Goal: Information Seeking & Learning: Learn about a topic

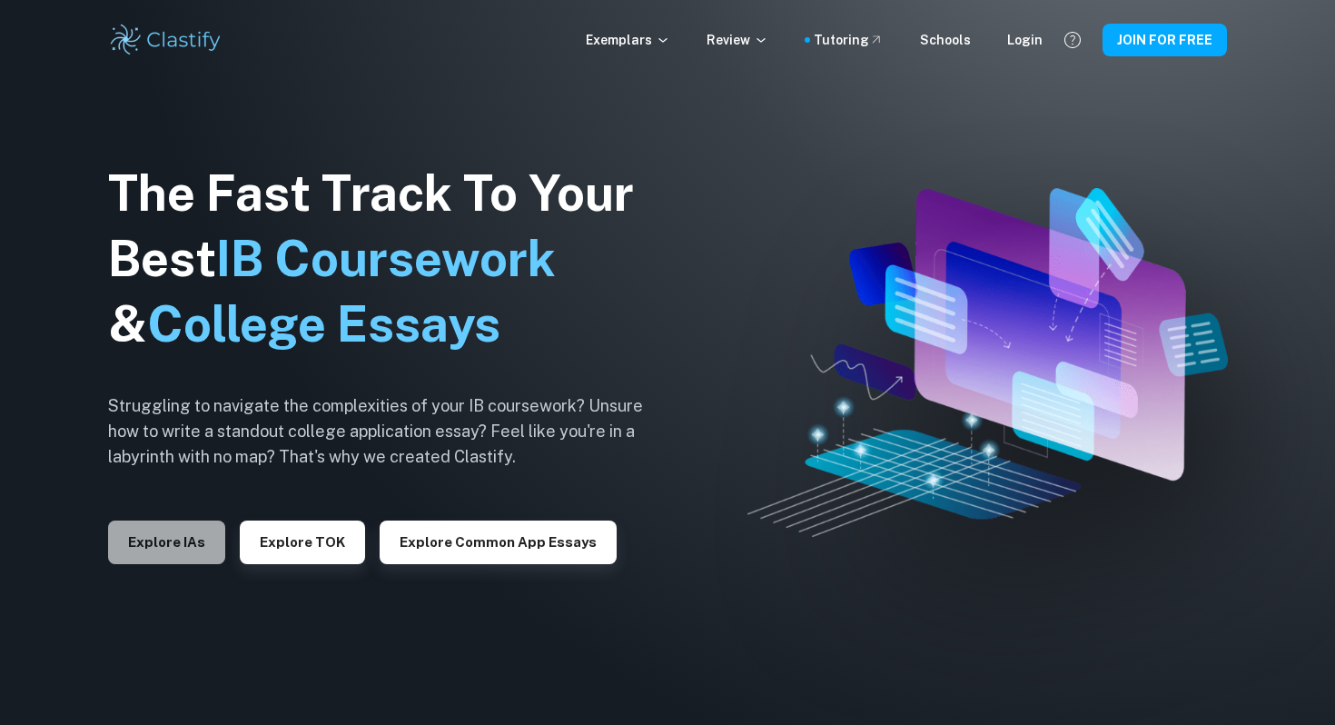
click at [174, 560] on button "Explore IAs" at bounding box center [166, 542] width 117 height 44
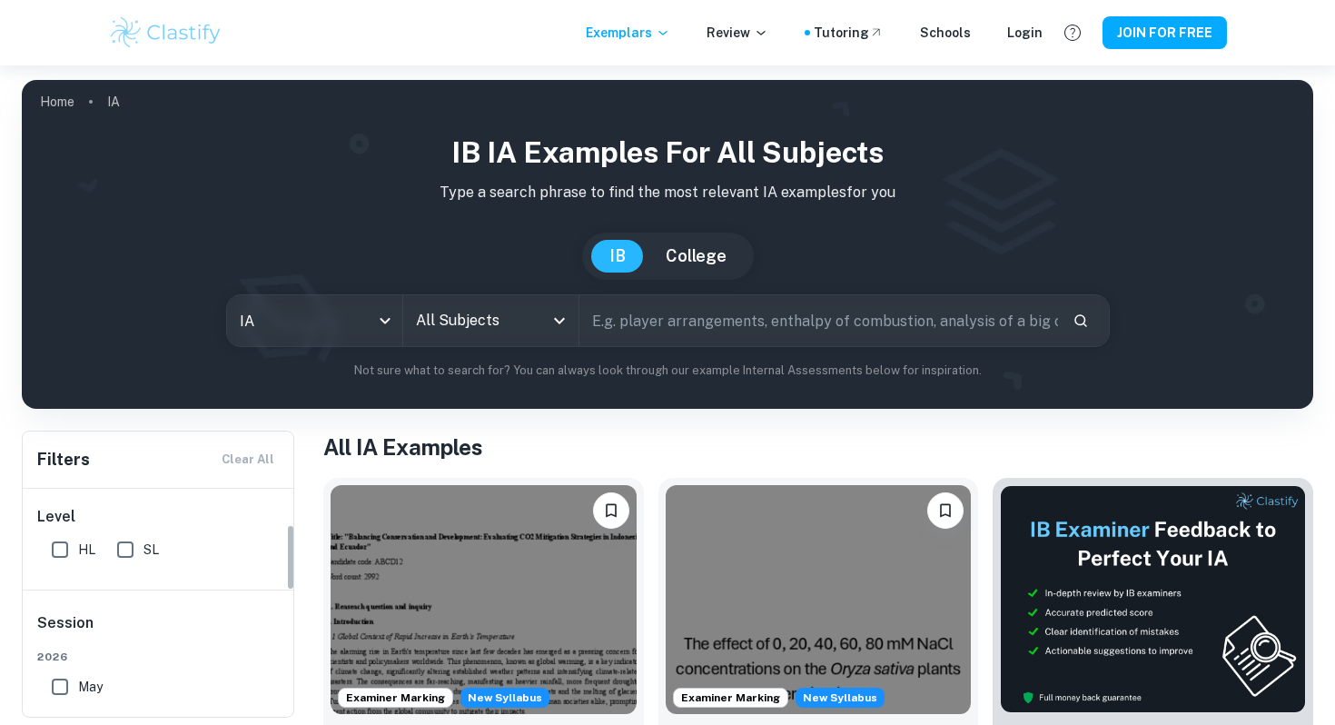
scroll to position [123, 0]
click at [58, 580] on input "HL" at bounding box center [60, 581] width 36 height 36
checkbox input "true"
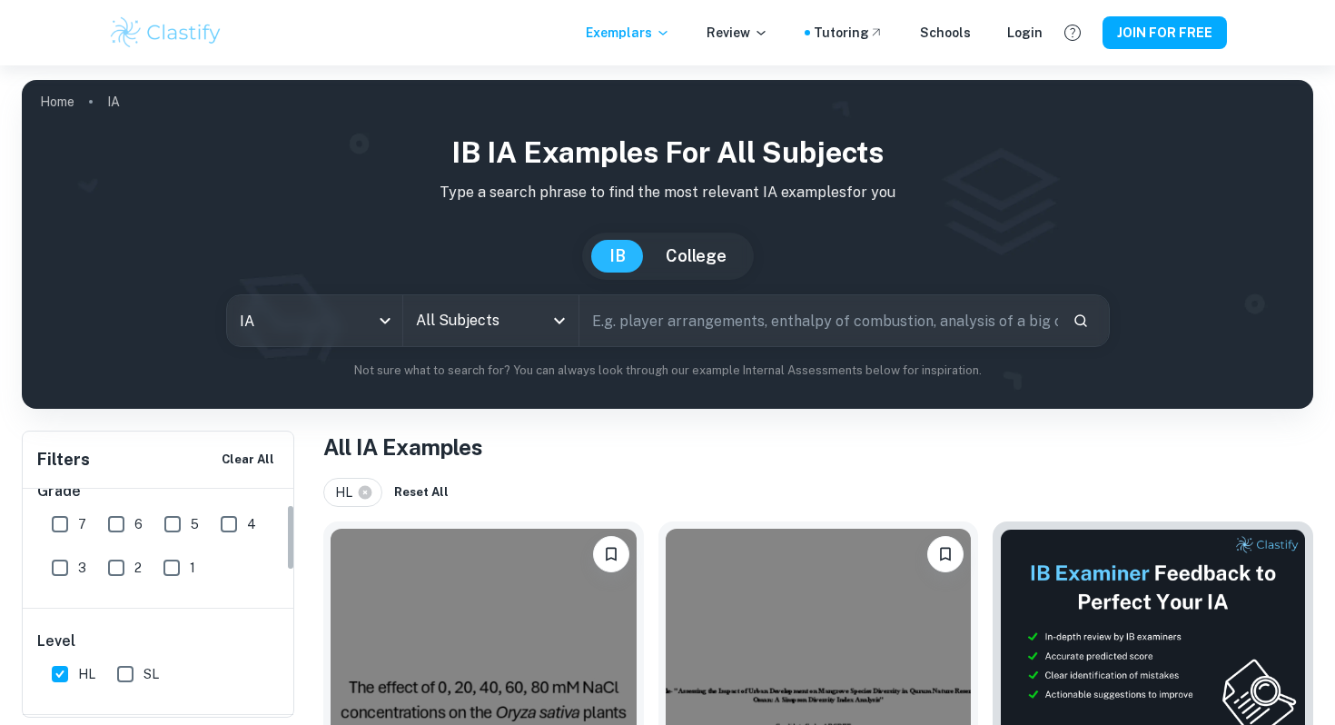
scroll to position [0, 0]
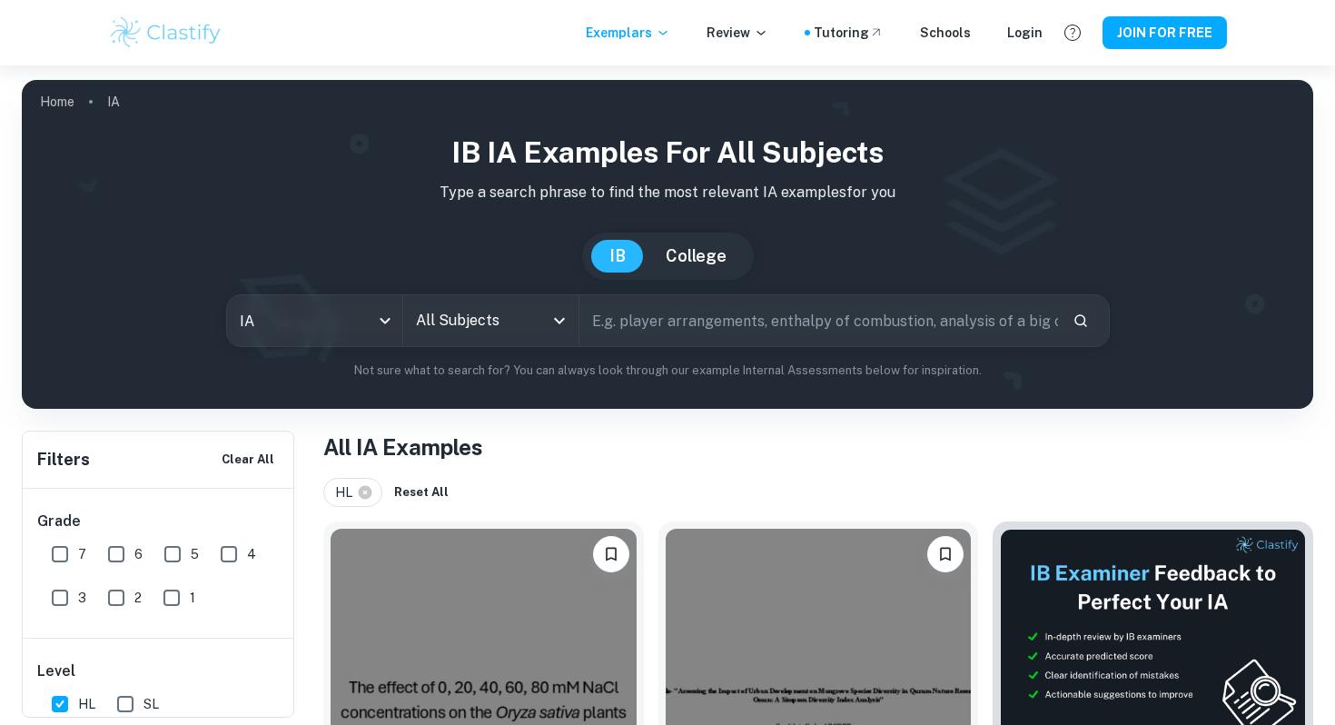
click at [58, 556] on input "7" at bounding box center [60, 554] width 36 height 36
checkbox input "true"
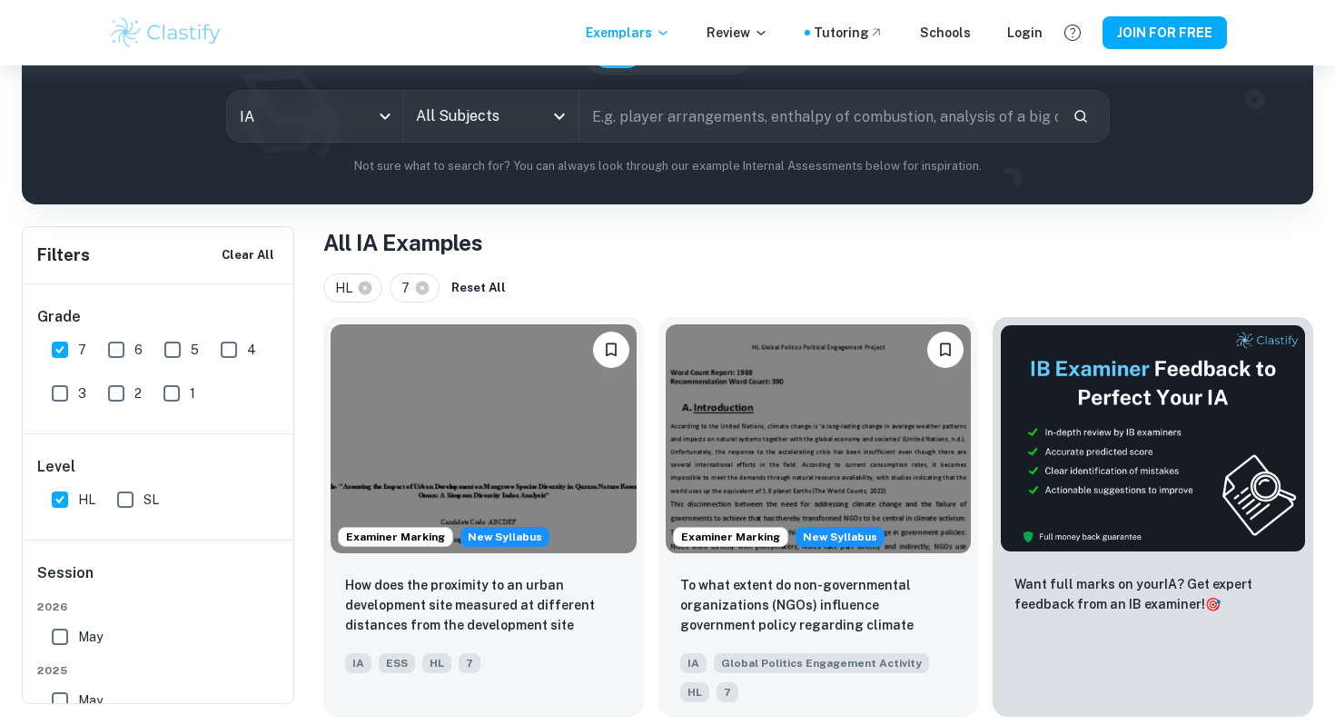
scroll to position [186, 0]
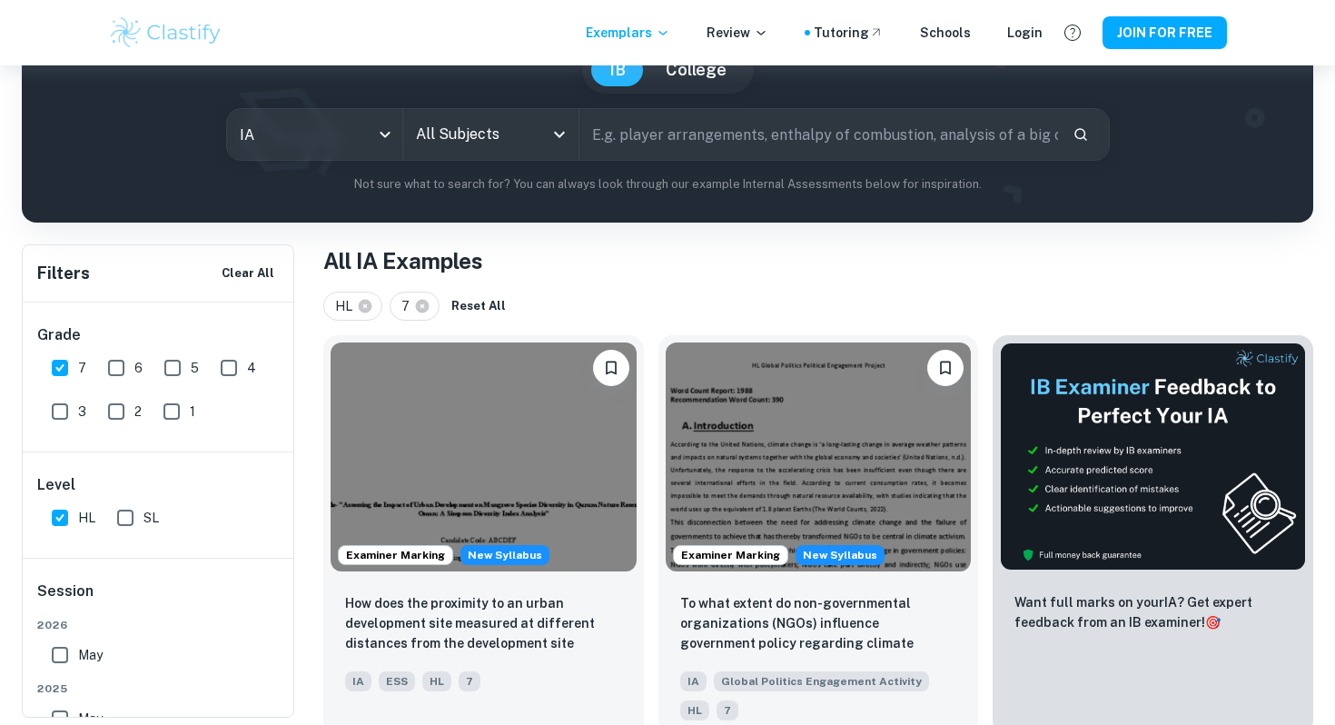
click at [543, 146] on div "All Subjects" at bounding box center [490, 134] width 175 height 51
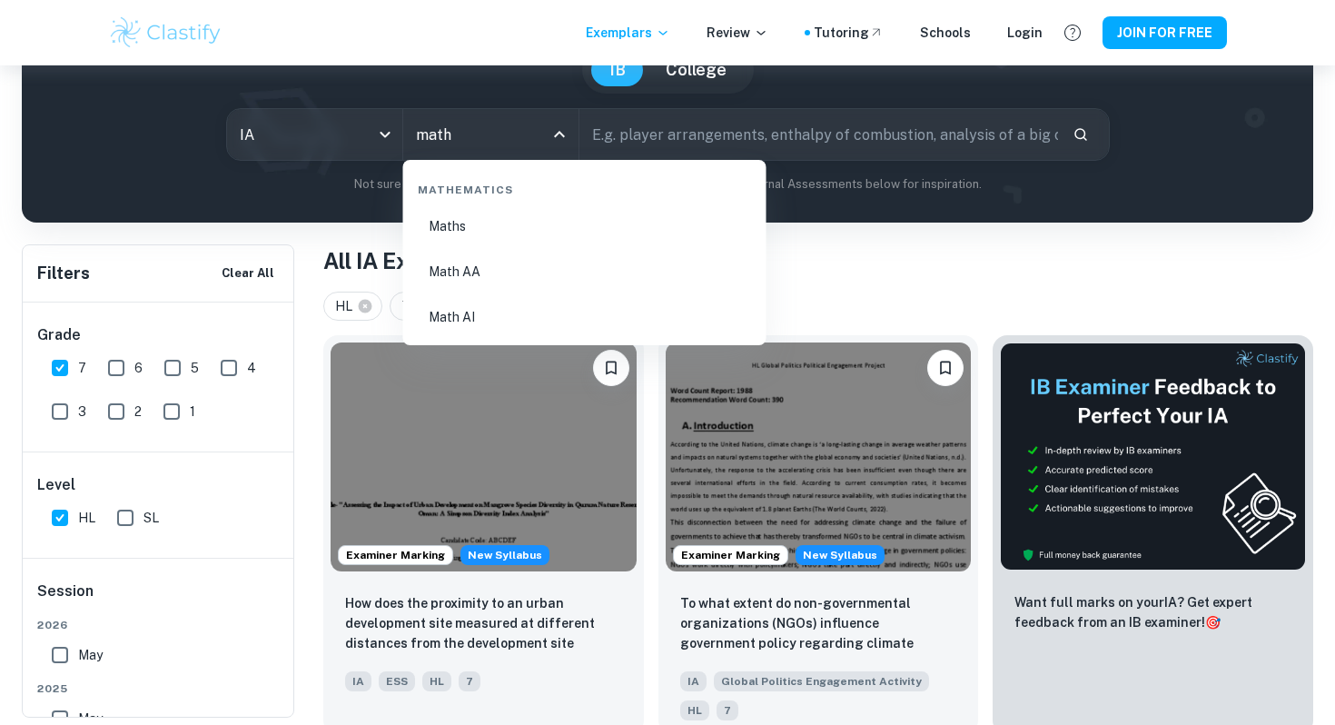
click at [490, 262] on li "Math AA" at bounding box center [585, 272] width 349 height 42
type input "Math AA"
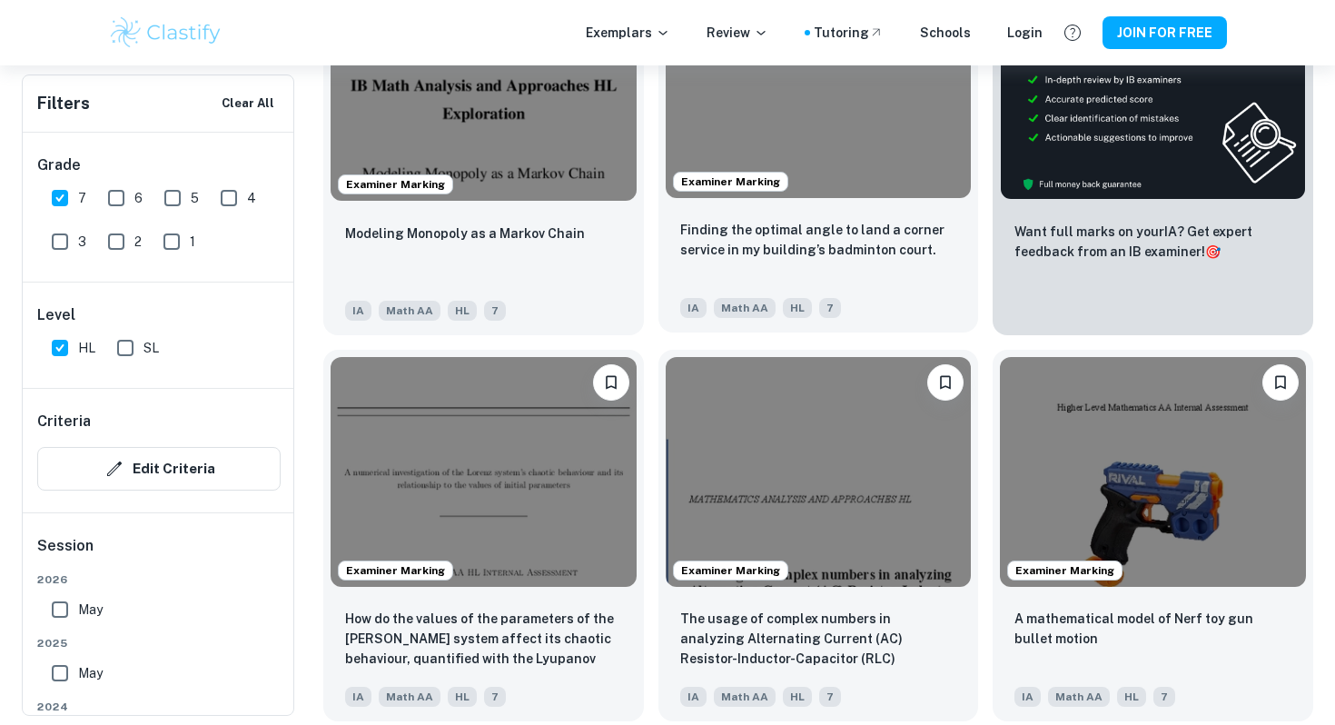
scroll to position [721, 0]
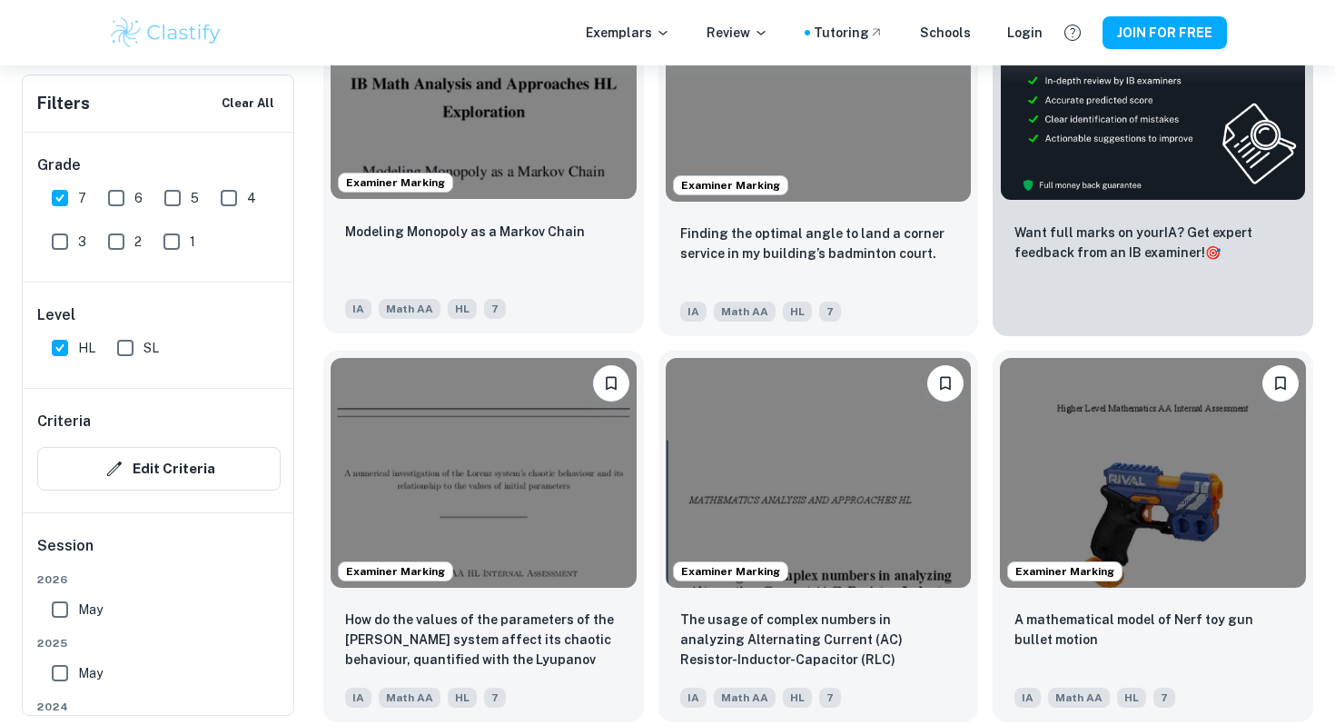
click at [533, 248] on div "Modeling Monopoly as a Markov Chain" at bounding box center [483, 252] width 277 height 62
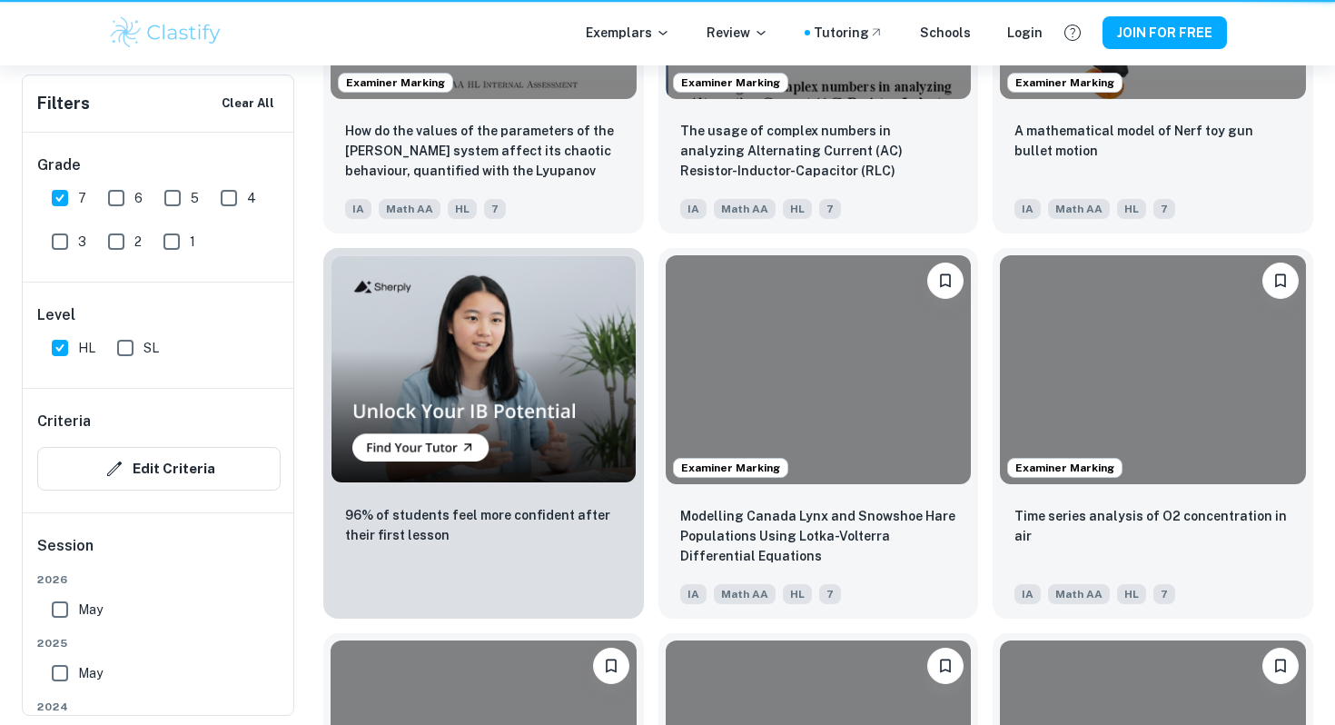
scroll to position [721, 0]
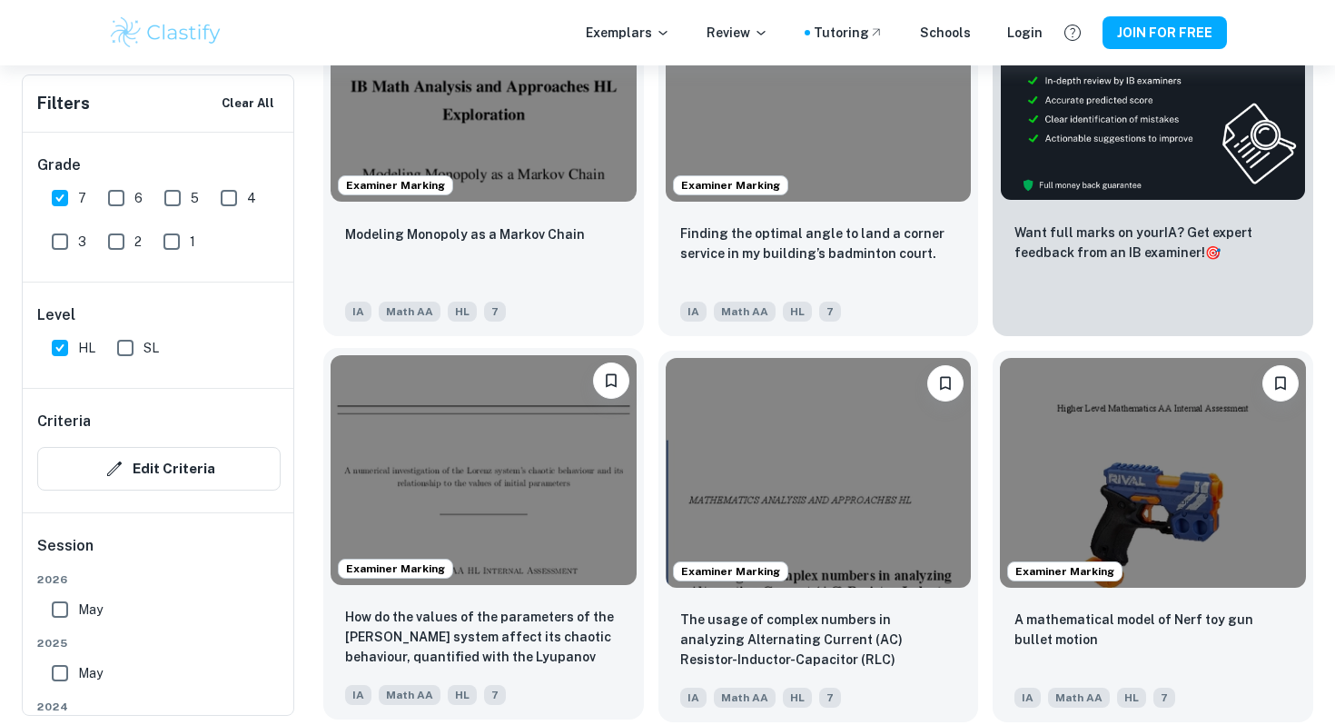
click at [525, 540] on img at bounding box center [484, 469] width 306 height 229
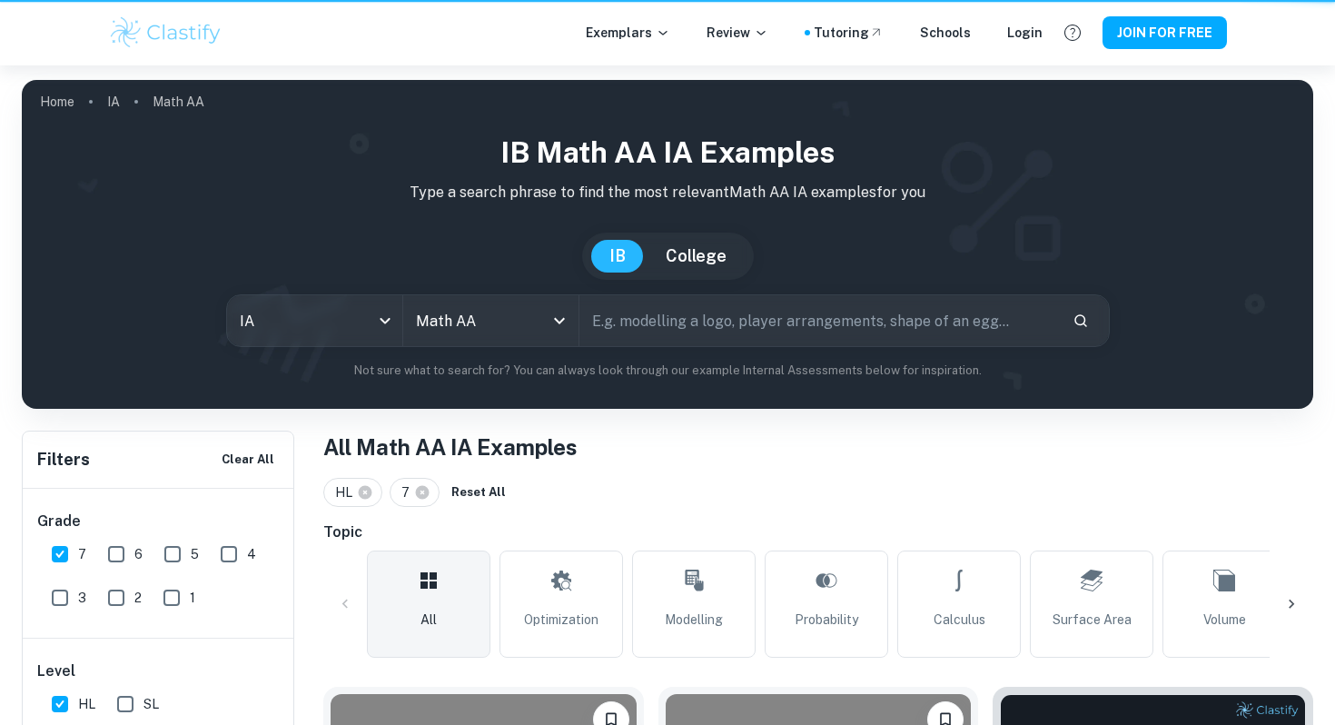
scroll to position [721, 0]
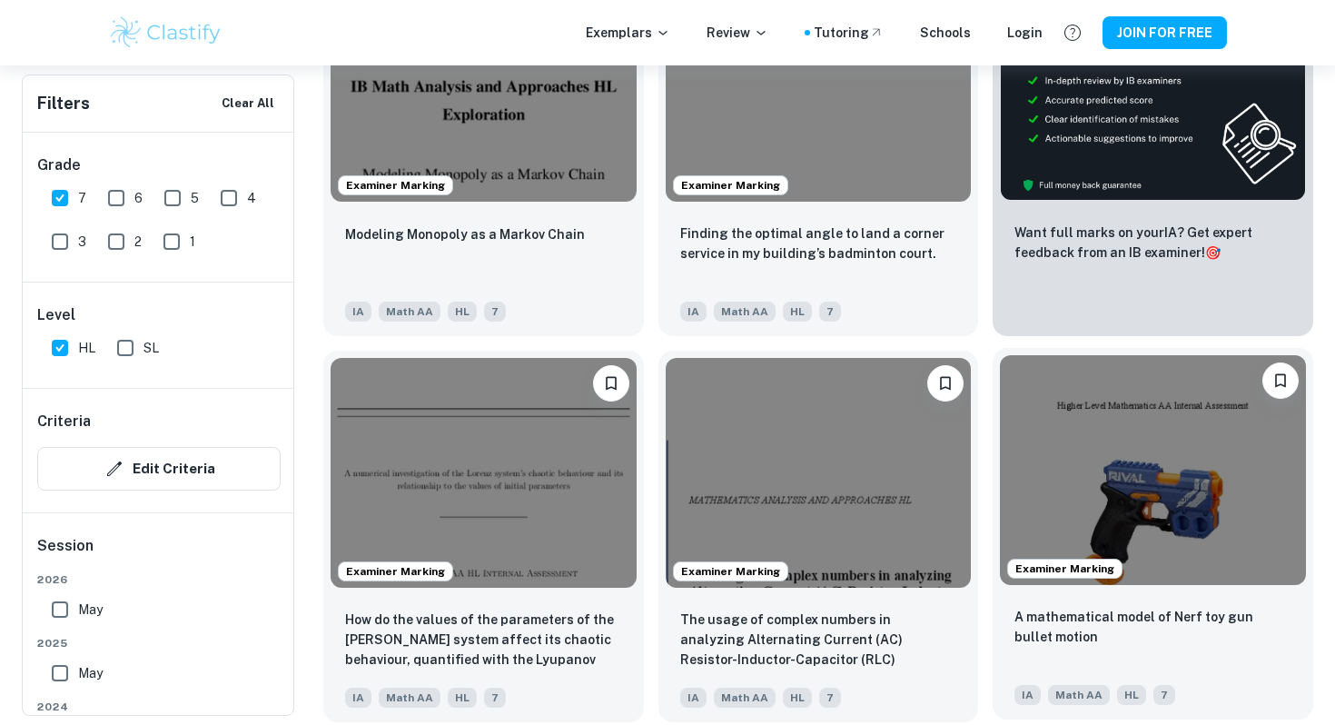
click at [1213, 555] on img at bounding box center [1153, 469] width 306 height 229
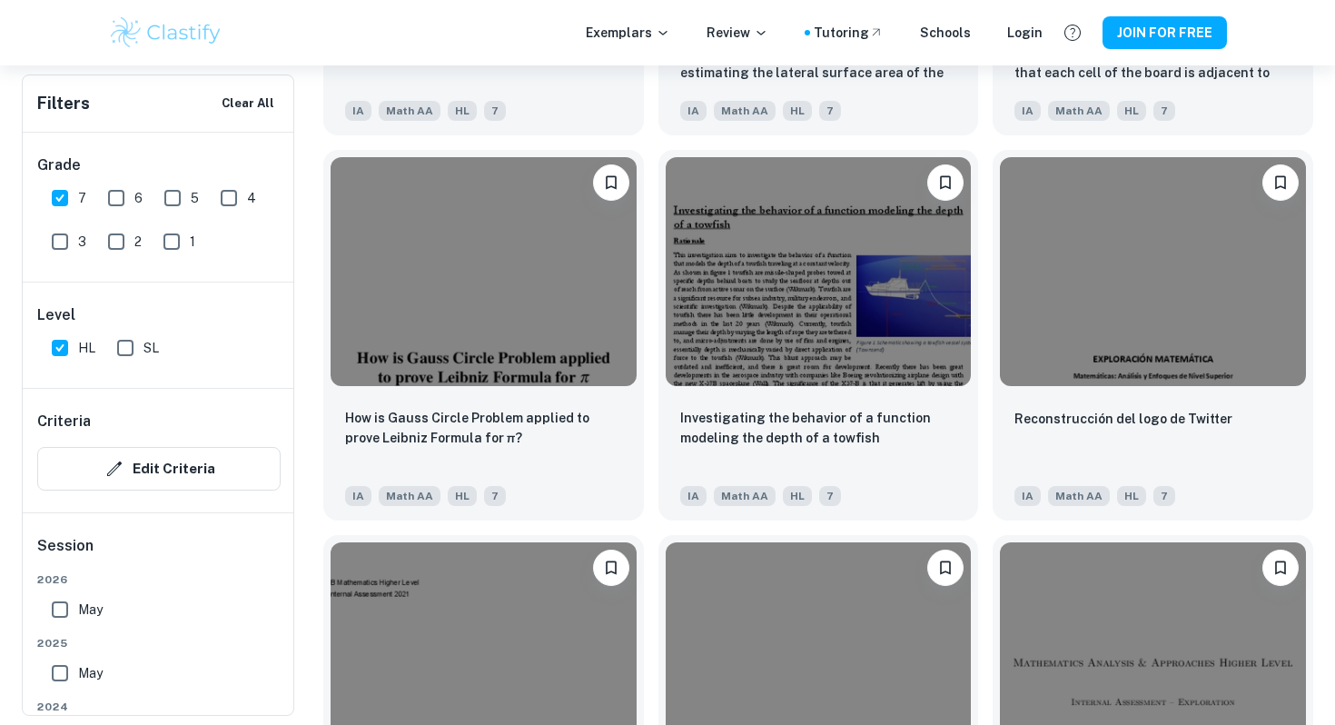
scroll to position [2001, 0]
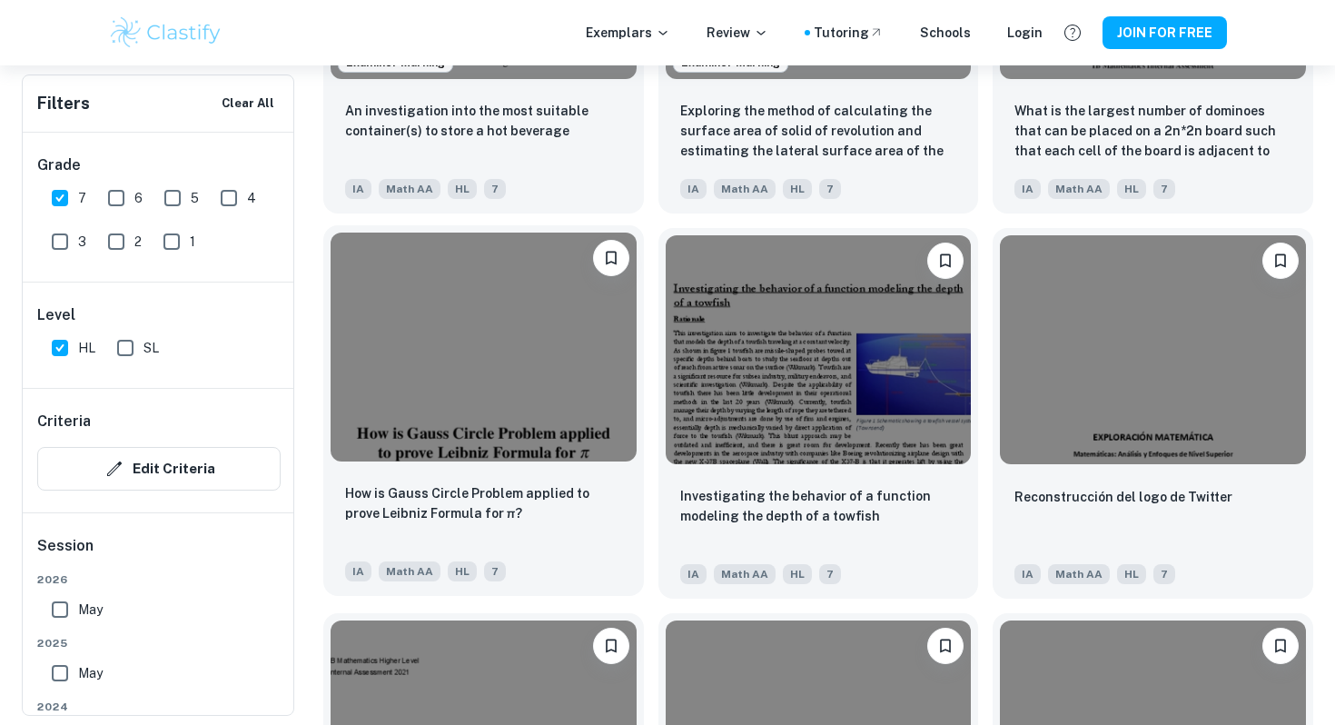
click at [511, 393] on img at bounding box center [484, 347] width 306 height 229
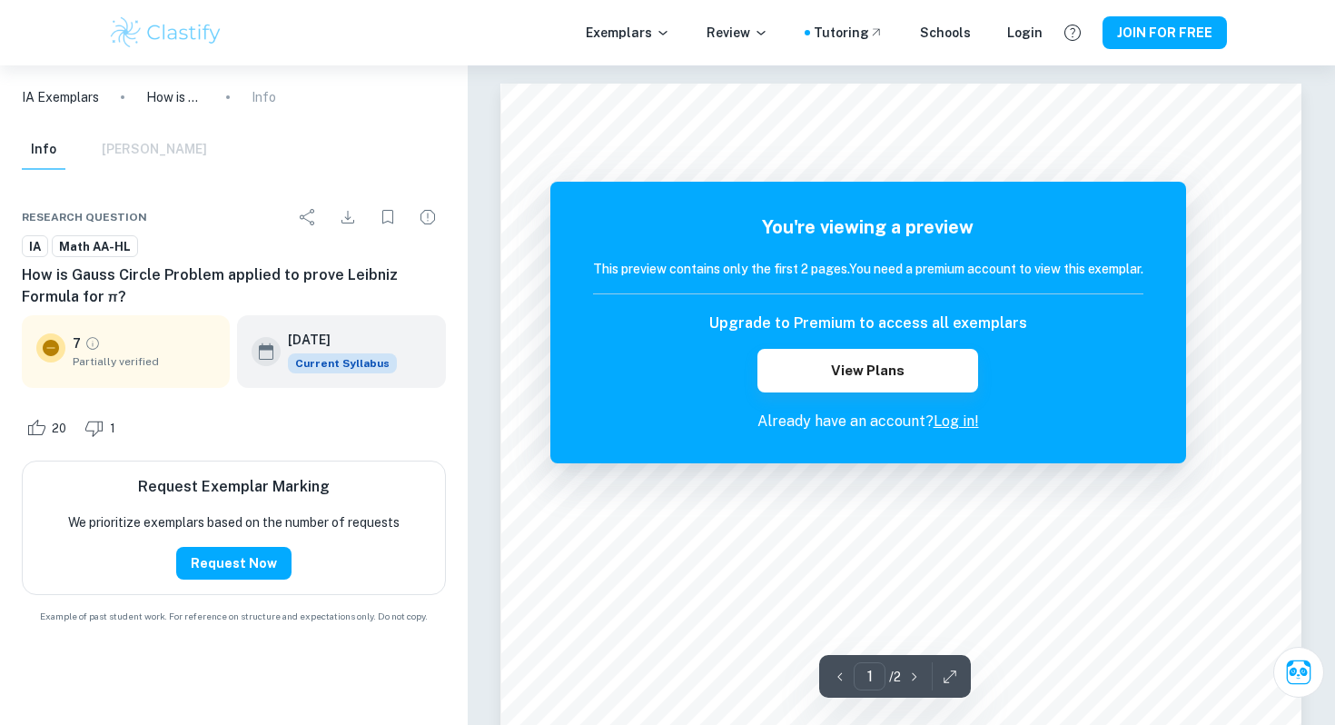
scroll to position [2001, 0]
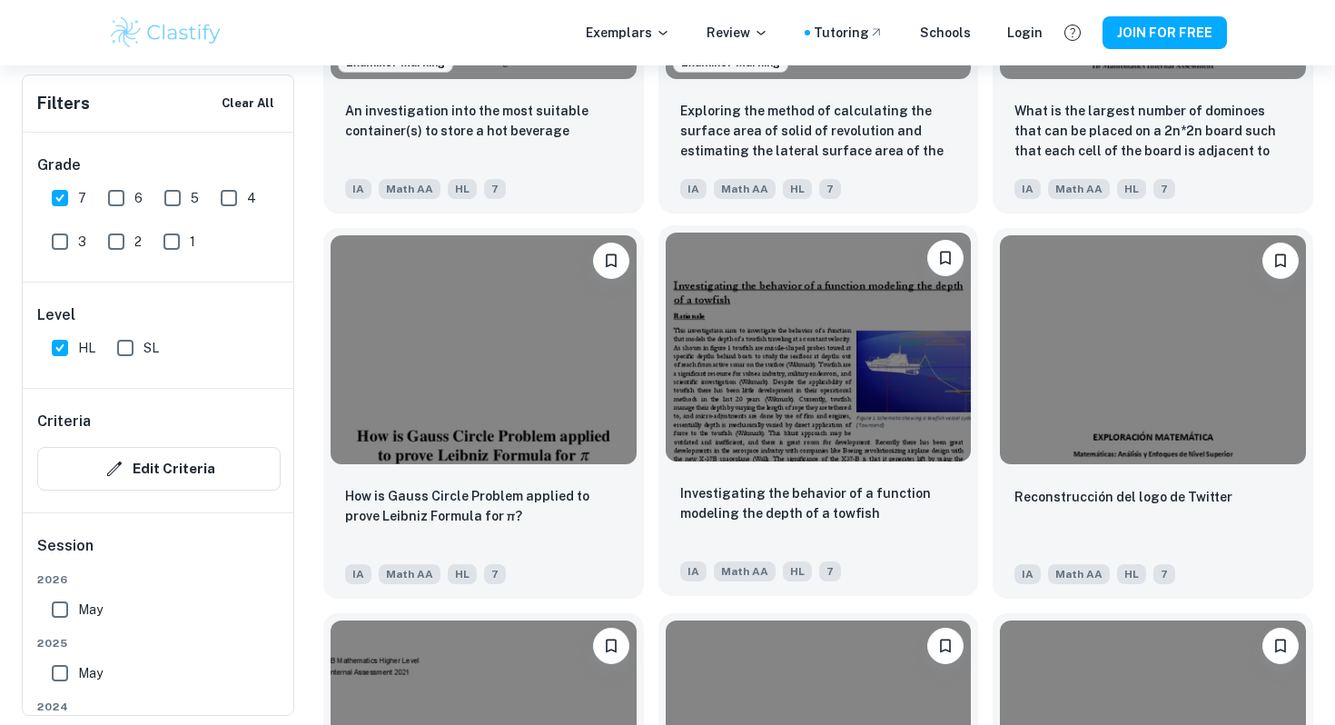
click at [846, 439] on img at bounding box center [819, 347] width 306 height 229
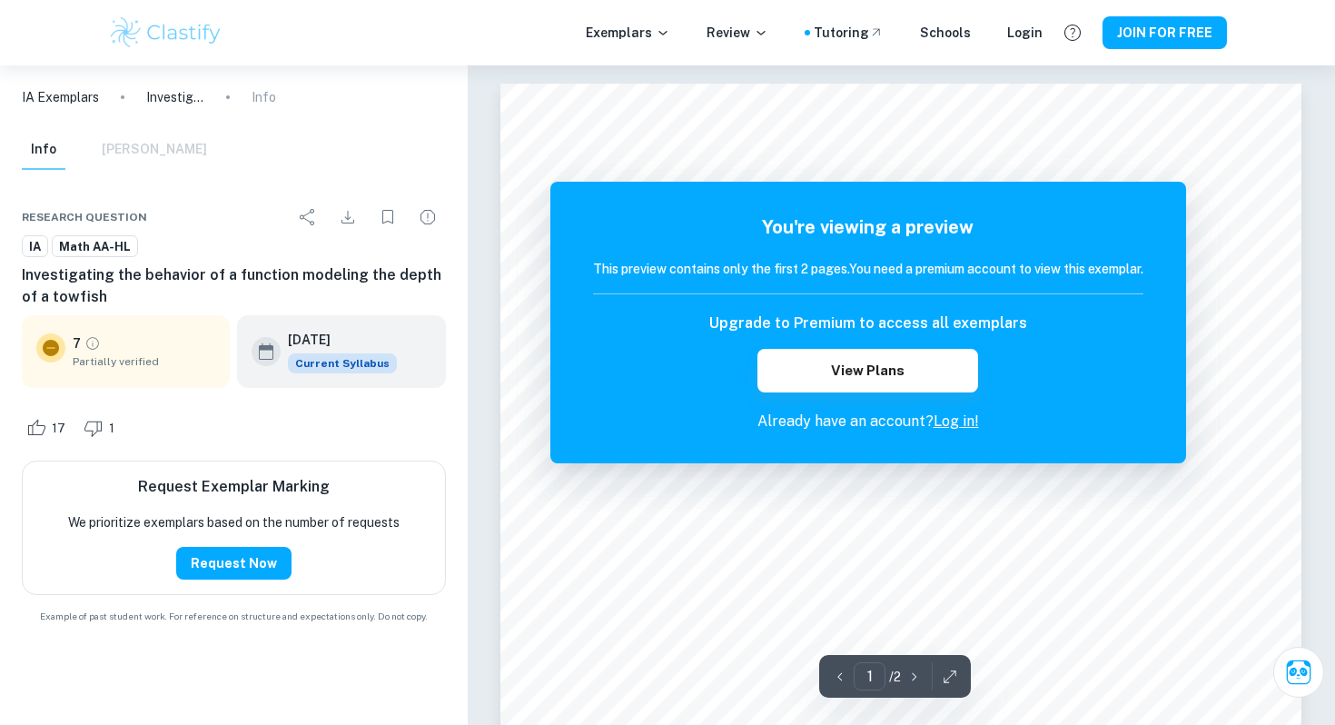
scroll to position [2001, 0]
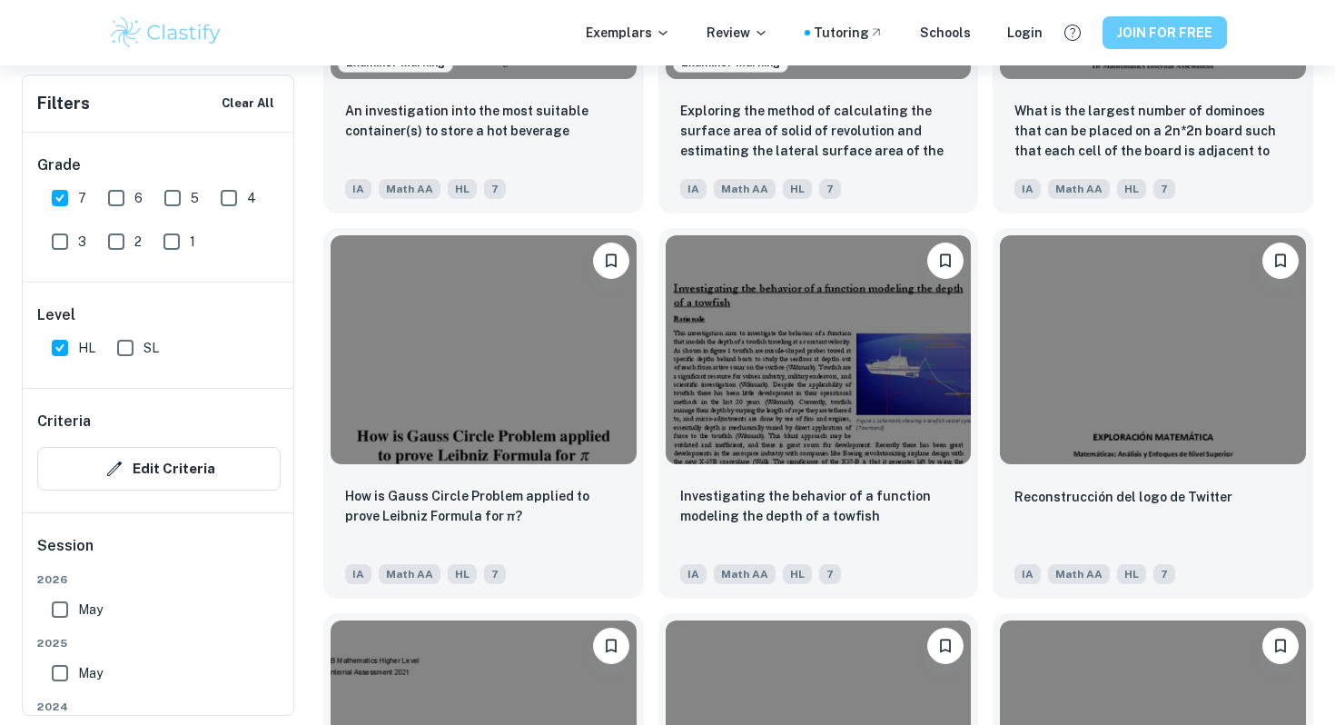
click at [1167, 25] on button "JOIN FOR FREE" at bounding box center [1165, 32] width 124 height 33
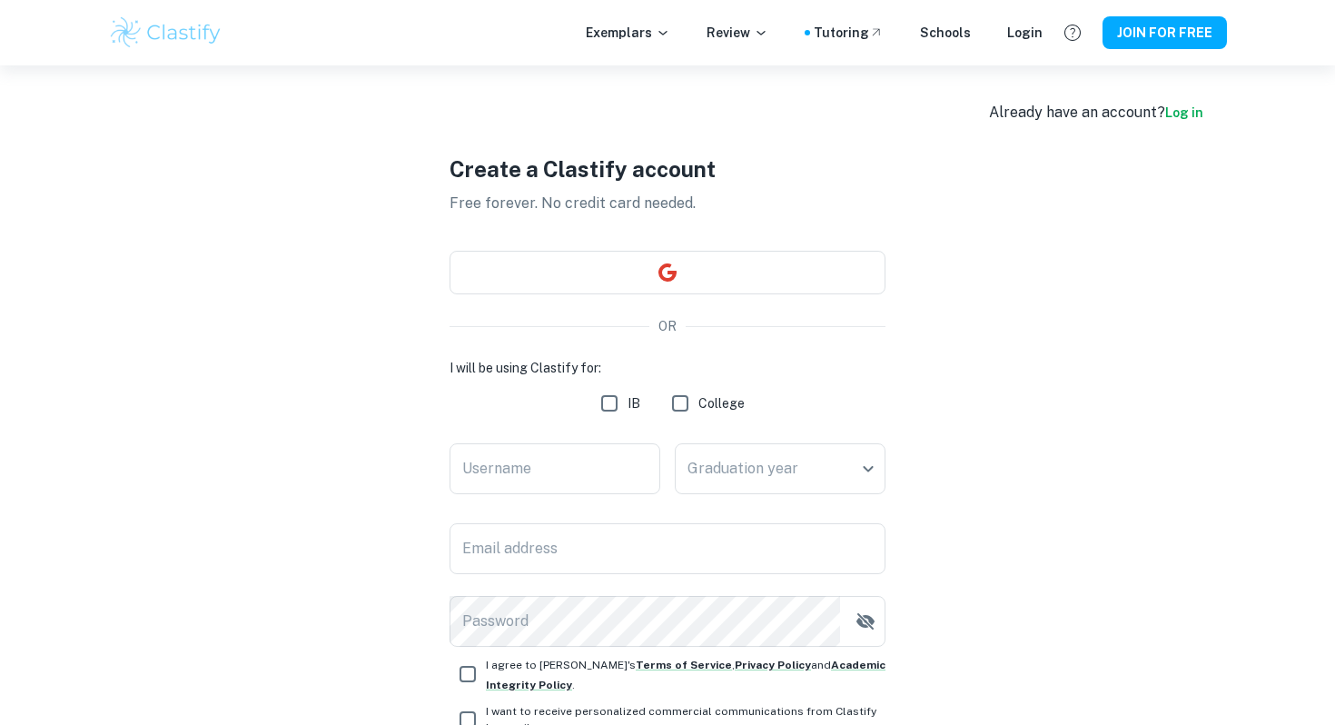
click at [719, 299] on div "Create a Clastify account Free forever. No credit card needed. OR I will be usi…" at bounding box center [668, 470] width 436 height 810
click at [719, 283] on button "button" at bounding box center [668, 273] width 436 height 44
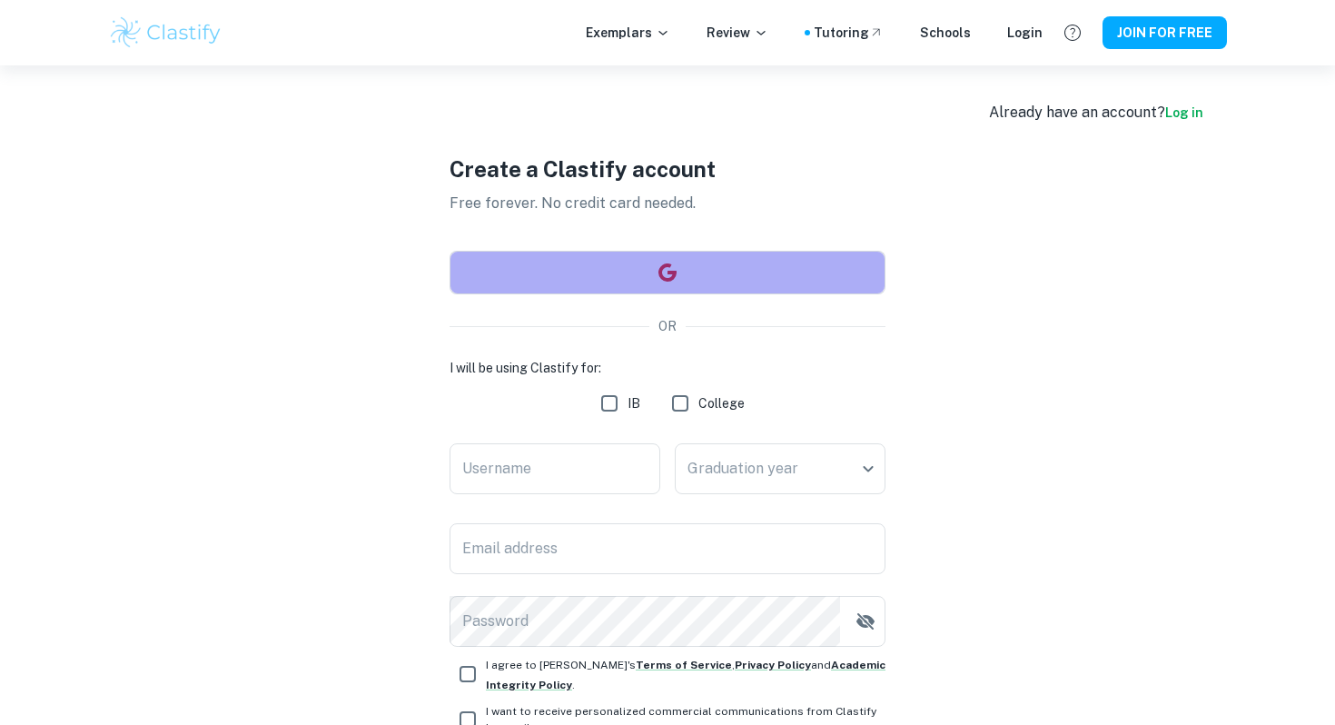
click at [641, 261] on button "button" at bounding box center [668, 273] width 436 height 44
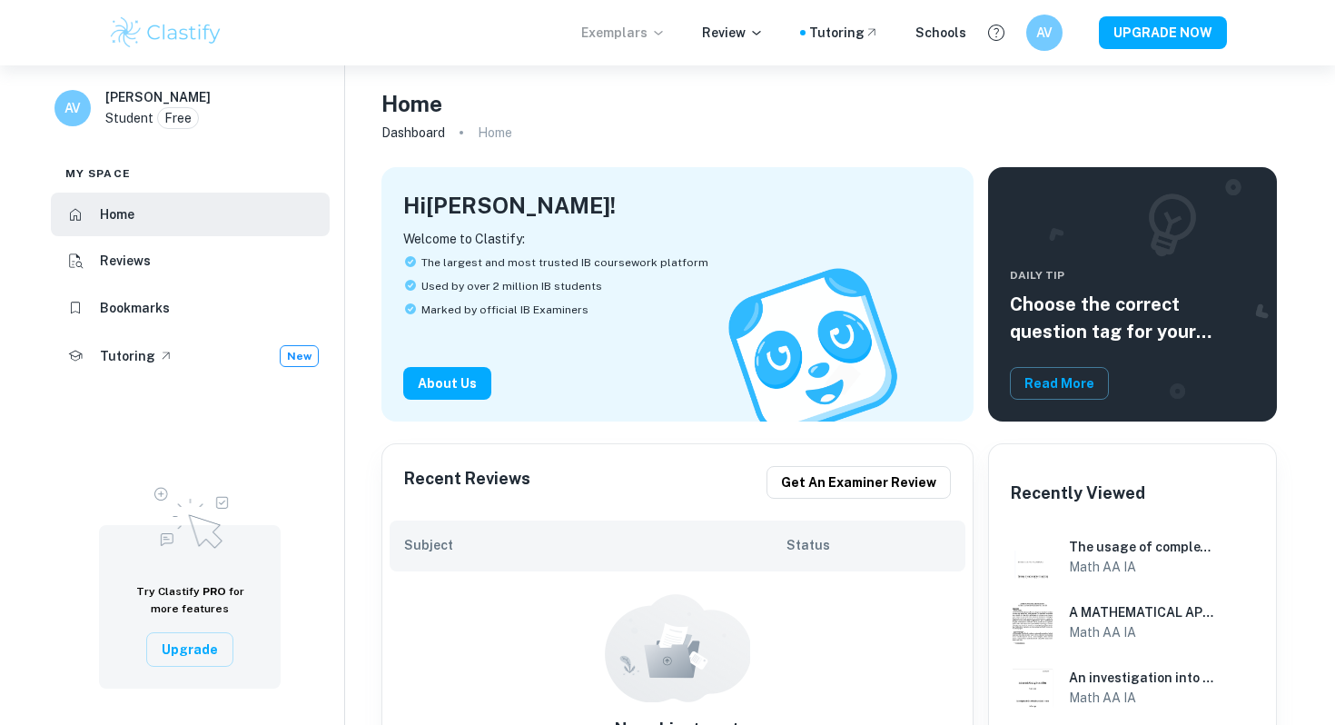
click at [662, 32] on icon at bounding box center [658, 33] width 8 height 5
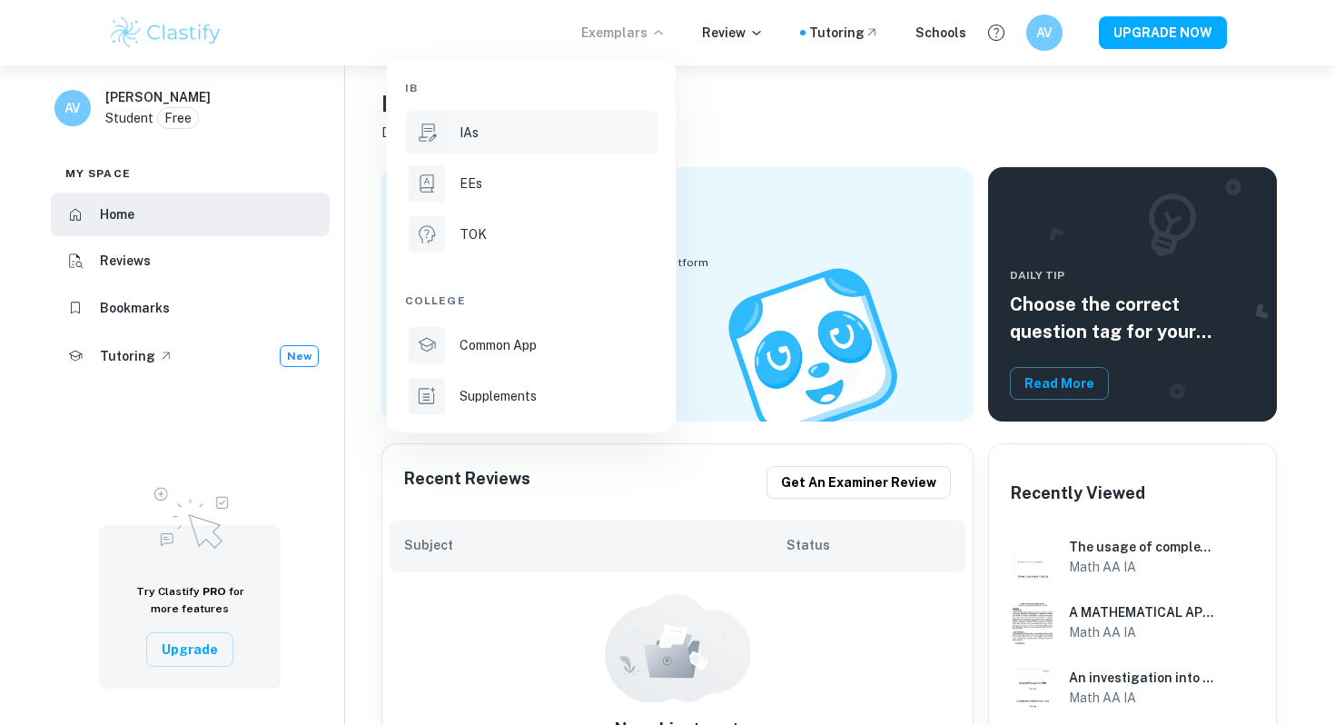
click at [524, 144] on li "IAs" at bounding box center [531, 133] width 253 height 44
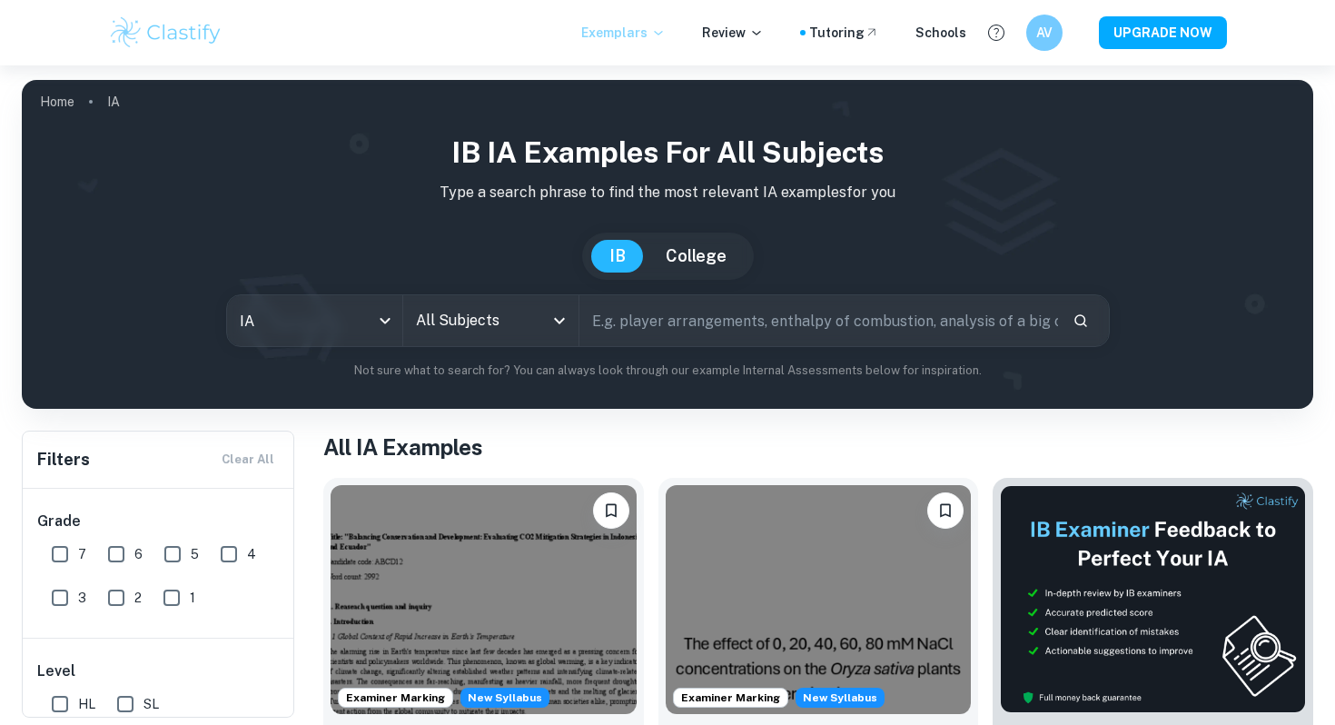
click at [69, 559] on input "7" at bounding box center [60, 554] width 36 height 36
checkbox input "true"
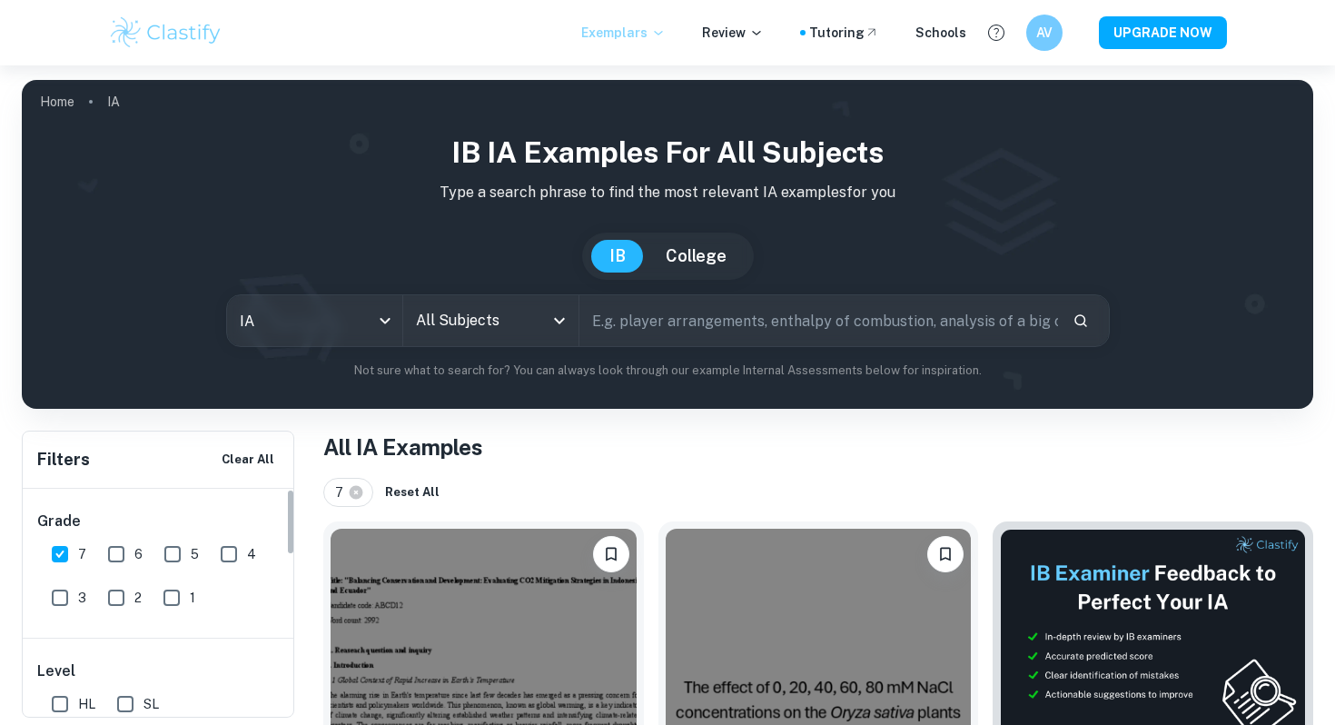
click at [56, 701] on input "HL" at bounding box center [60, 704] width 36 height 36
checkbox input "true"
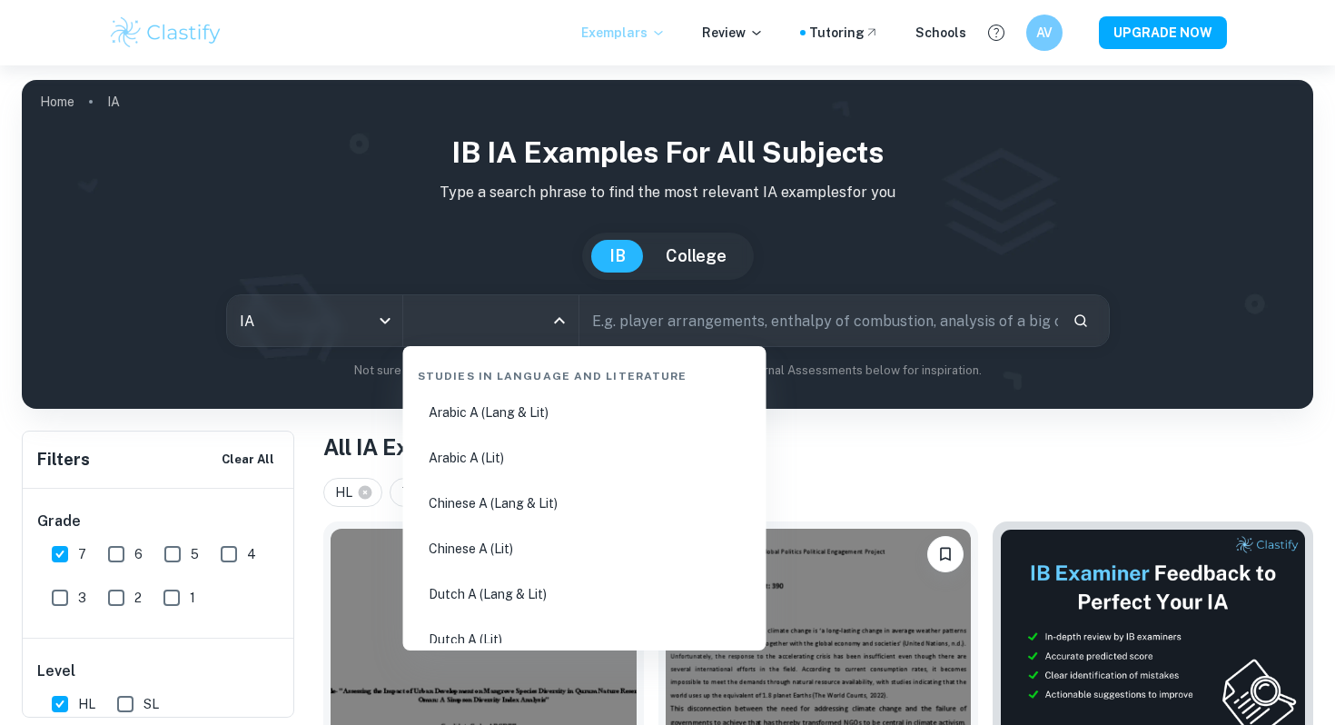
click at [508, 321] on input "All Subjects" at bounding box center [477, 320] width 132 height 35
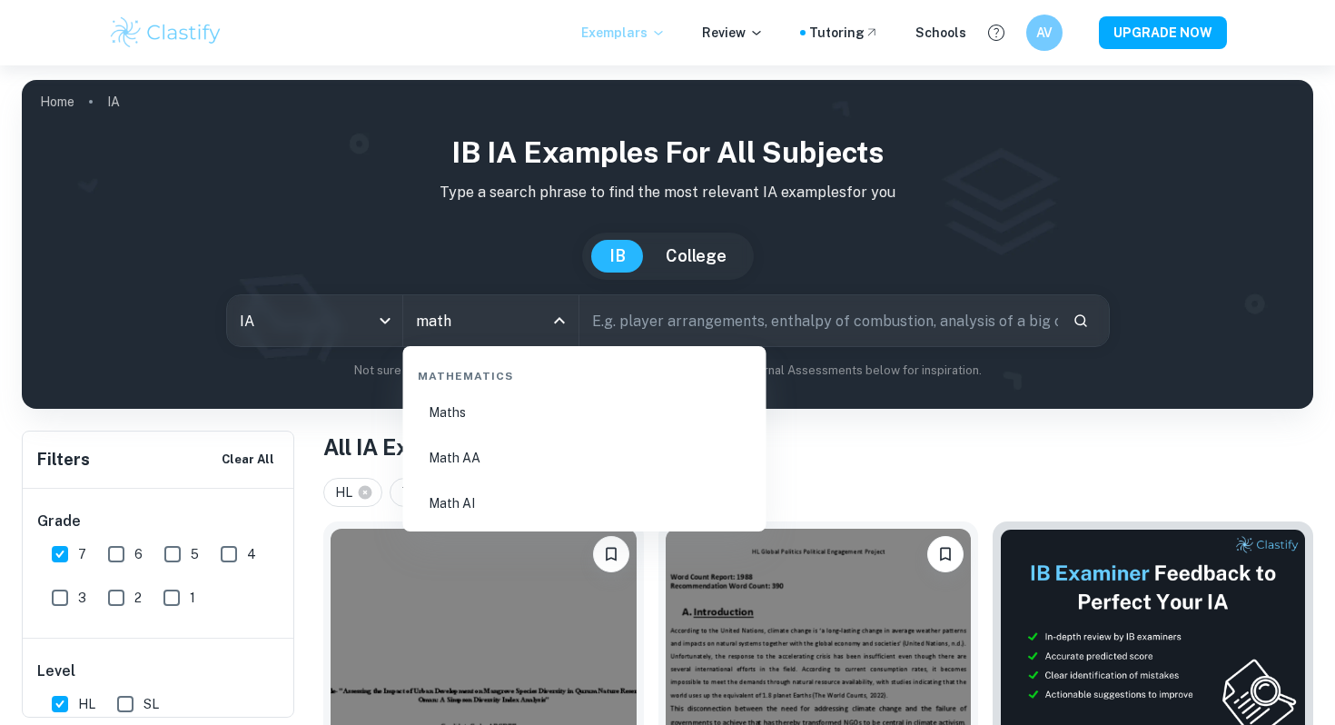
click at [471, 448] on li "Math AA" at bounding box center [585, 458] width 349 height 42
type input "Math AA"
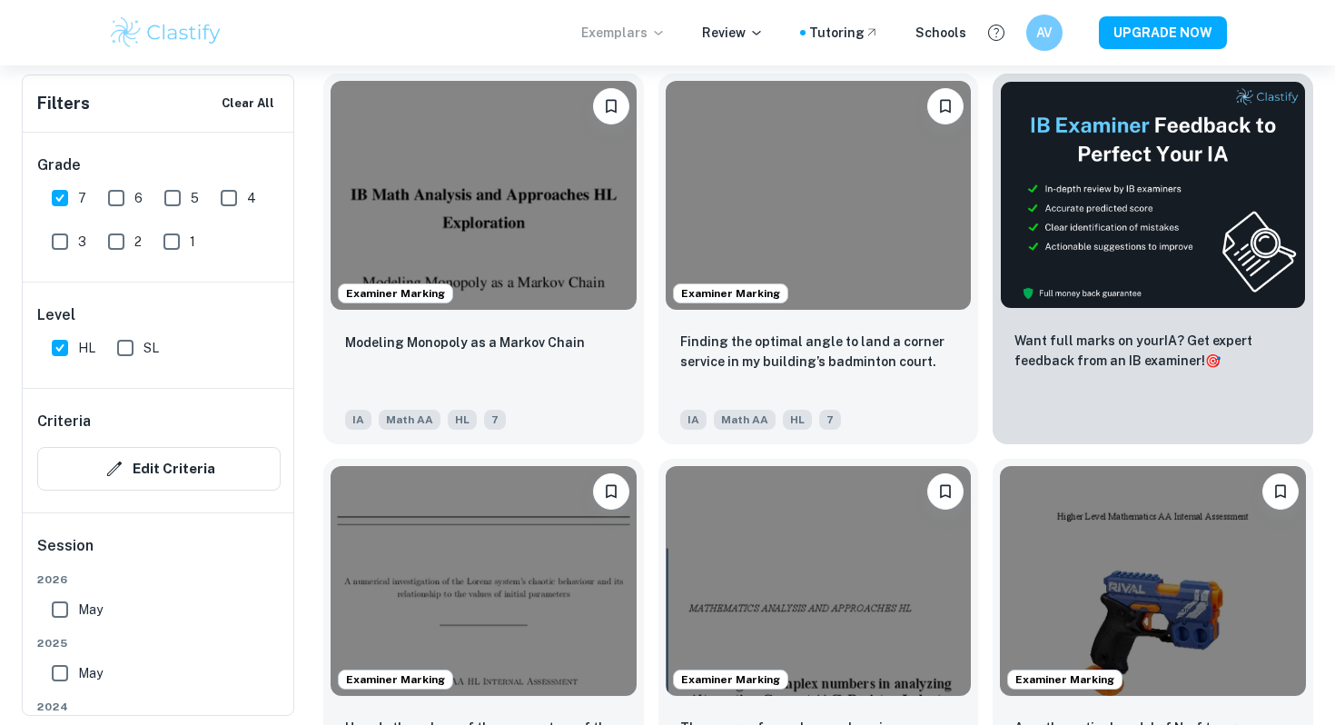
scroll to position [612, 0]
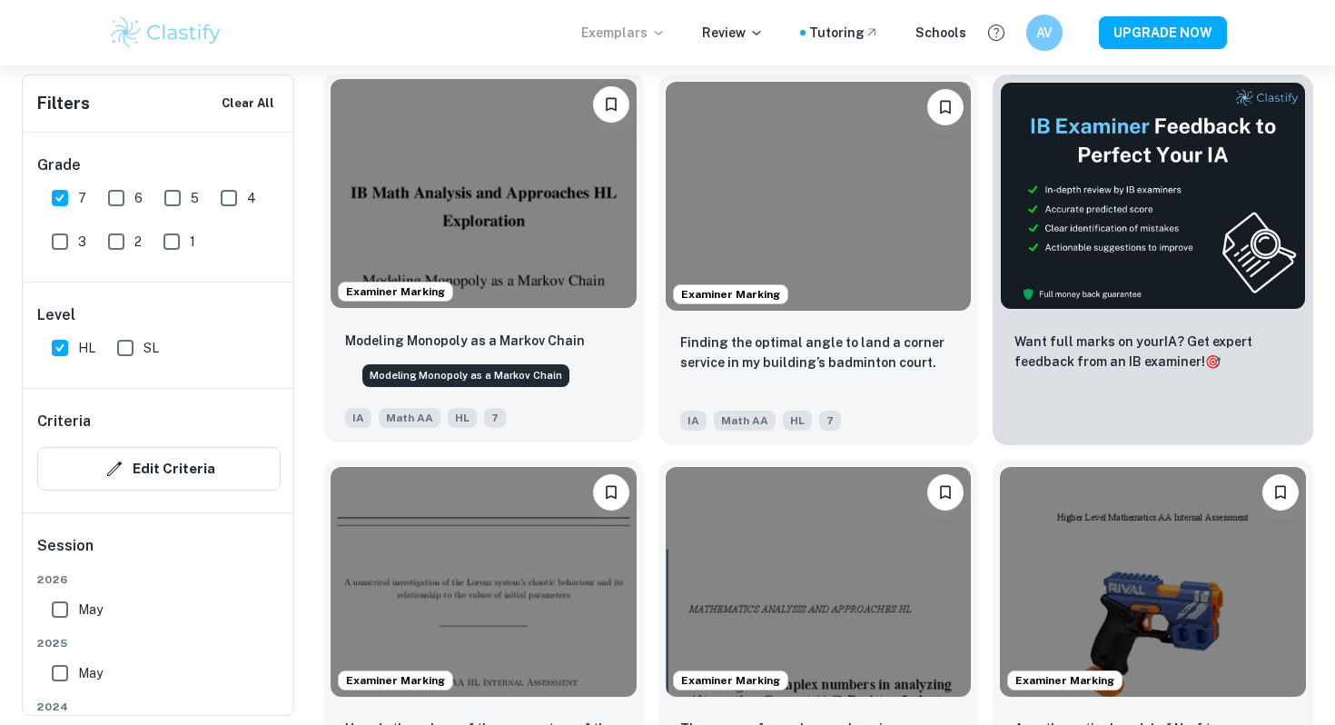
click at [518, 337] on p "Modeling Monopoly as a Markov Chain" at bounding box center [465, 341] width 240 height 20
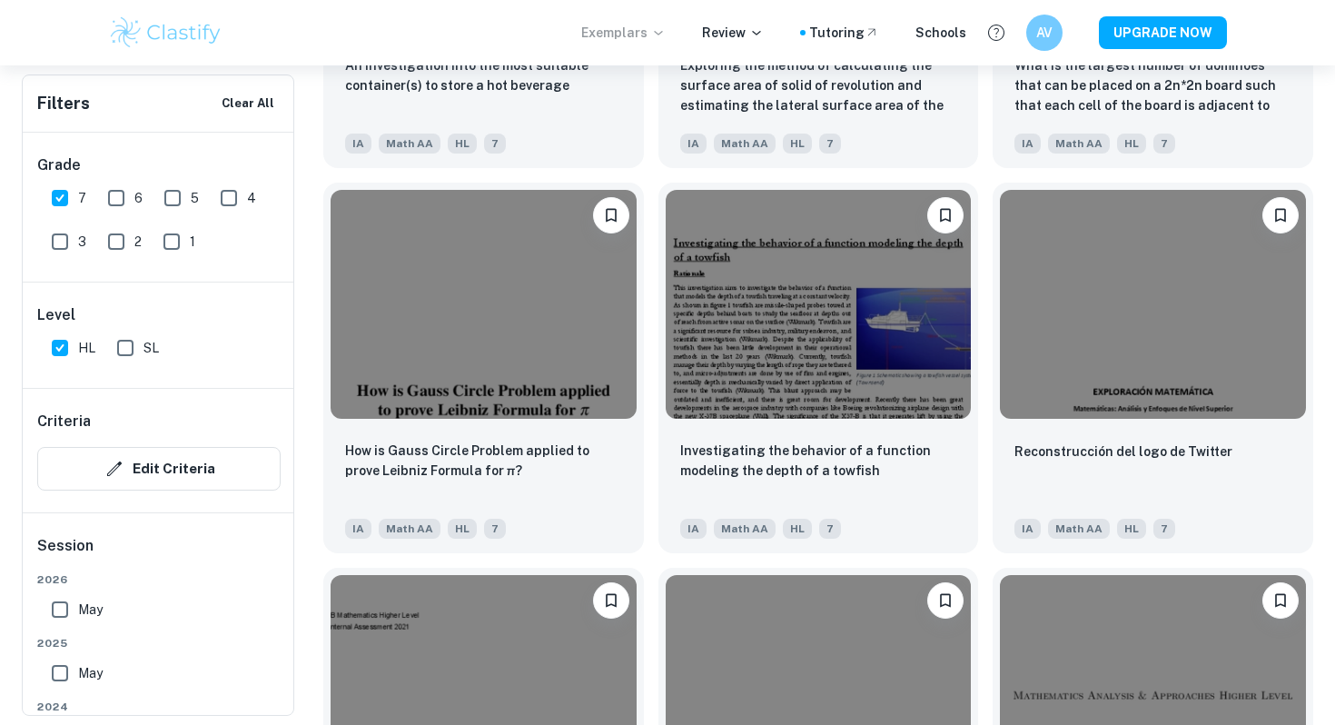
scroll to position [2043, 0]
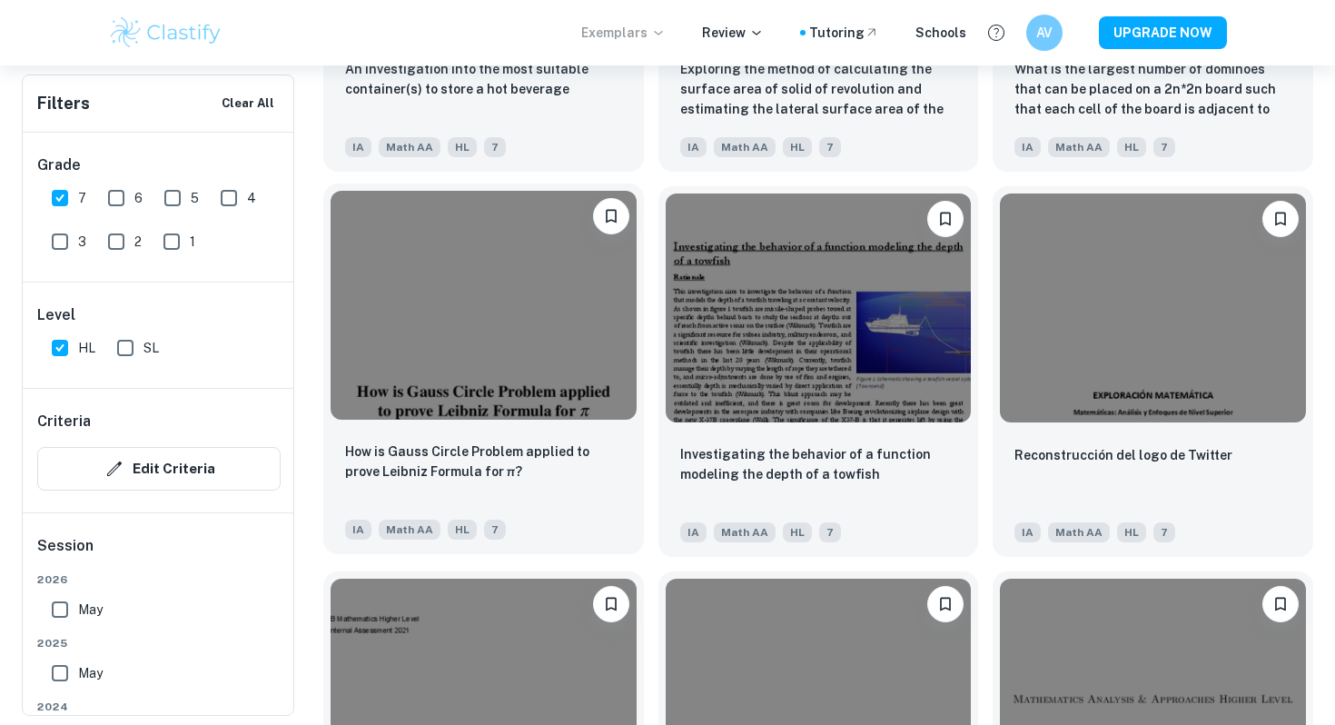
click at [490, 431] on div "How is Gauss Circle Problem applied to prove Leibniz Formula for π? IA Math AA …" at bounding box center [483, 490] width 321 height 127
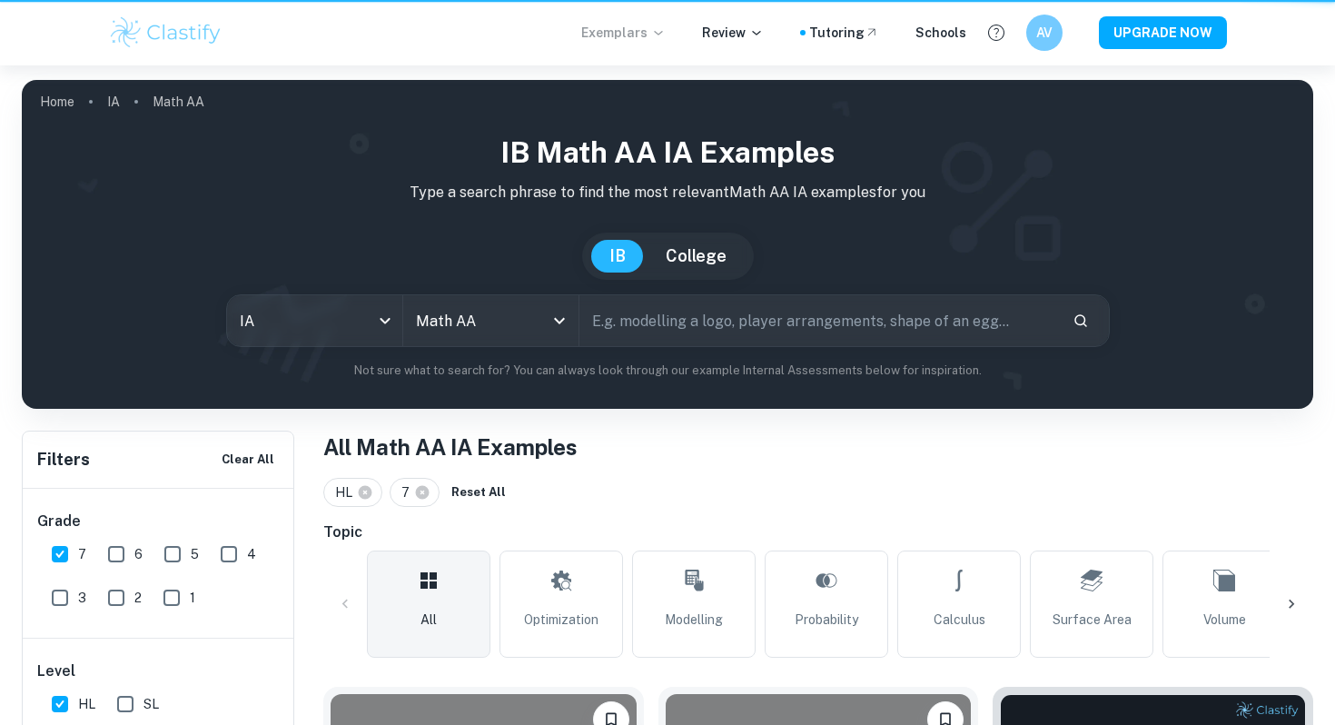
scroll to position [2043, 0]
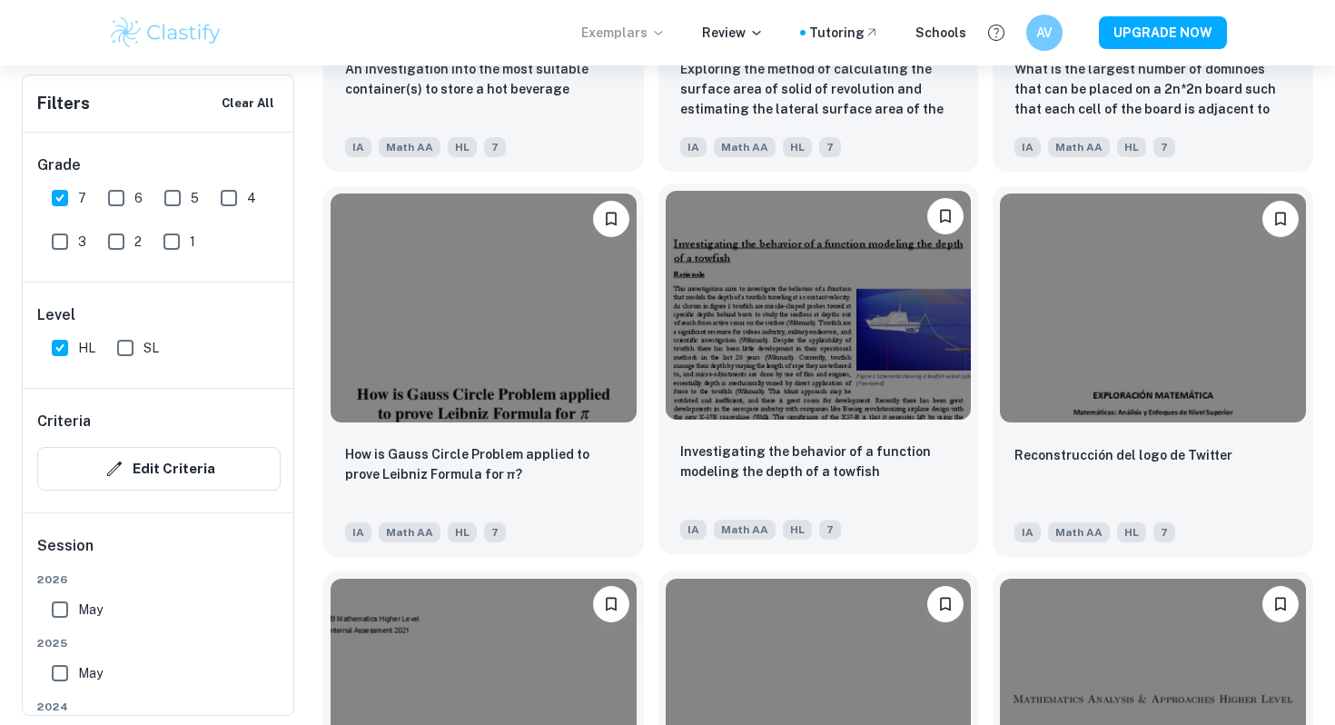
click at [831, 403] on img at bounding box center [819, 305] width 306 height 229
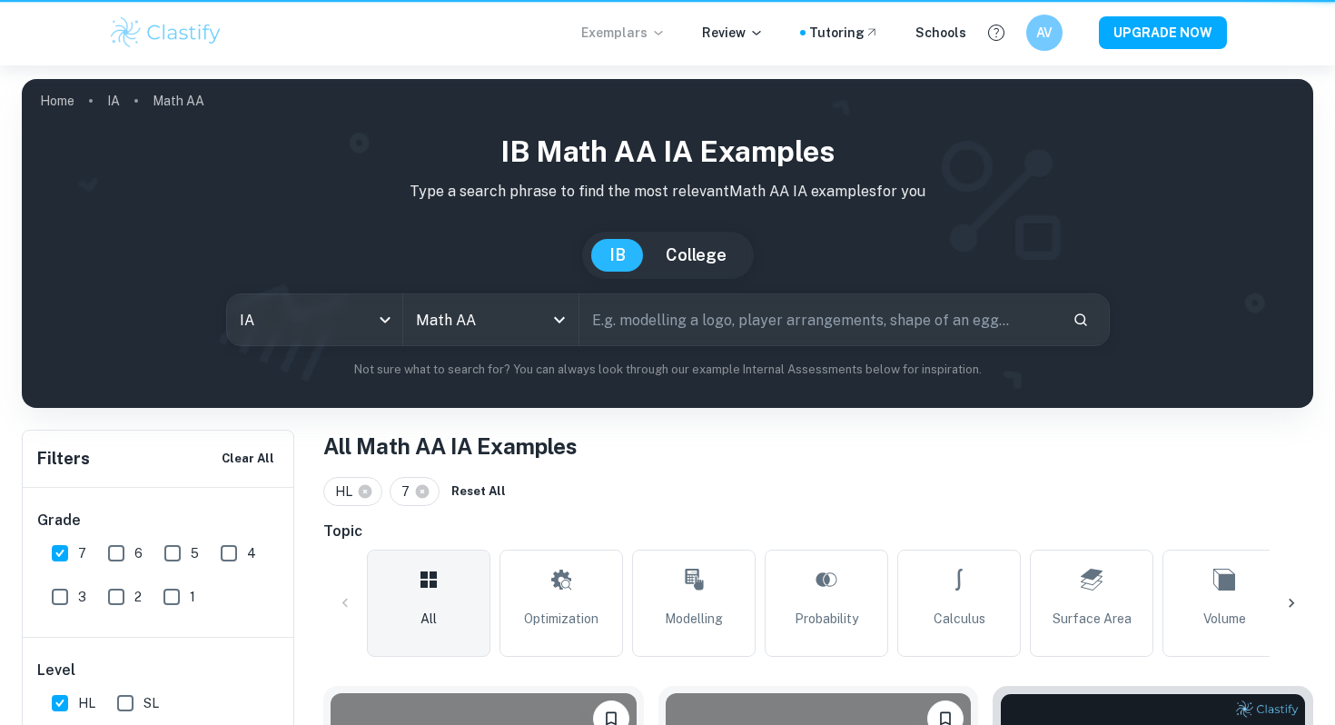
scroll to position [2043, 0]
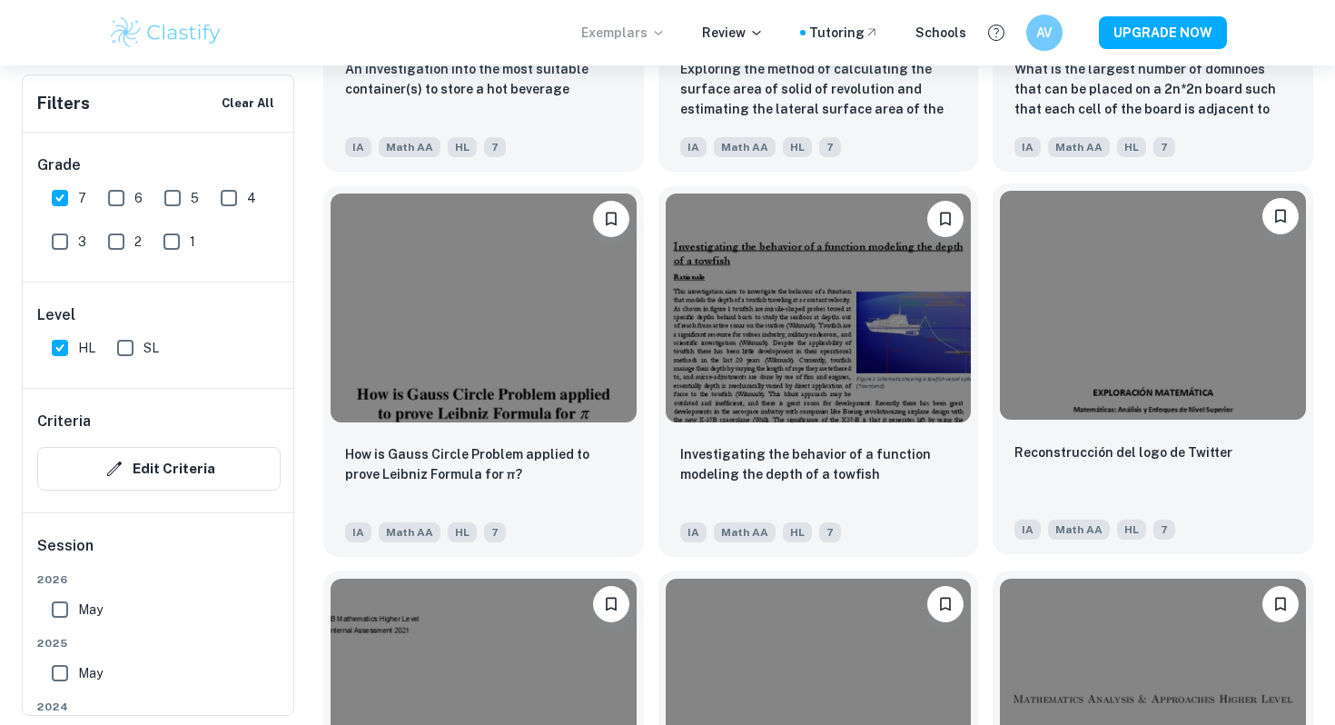
click at [1264, 392] on img at bounding box center [1153, 305] width 306 height 229
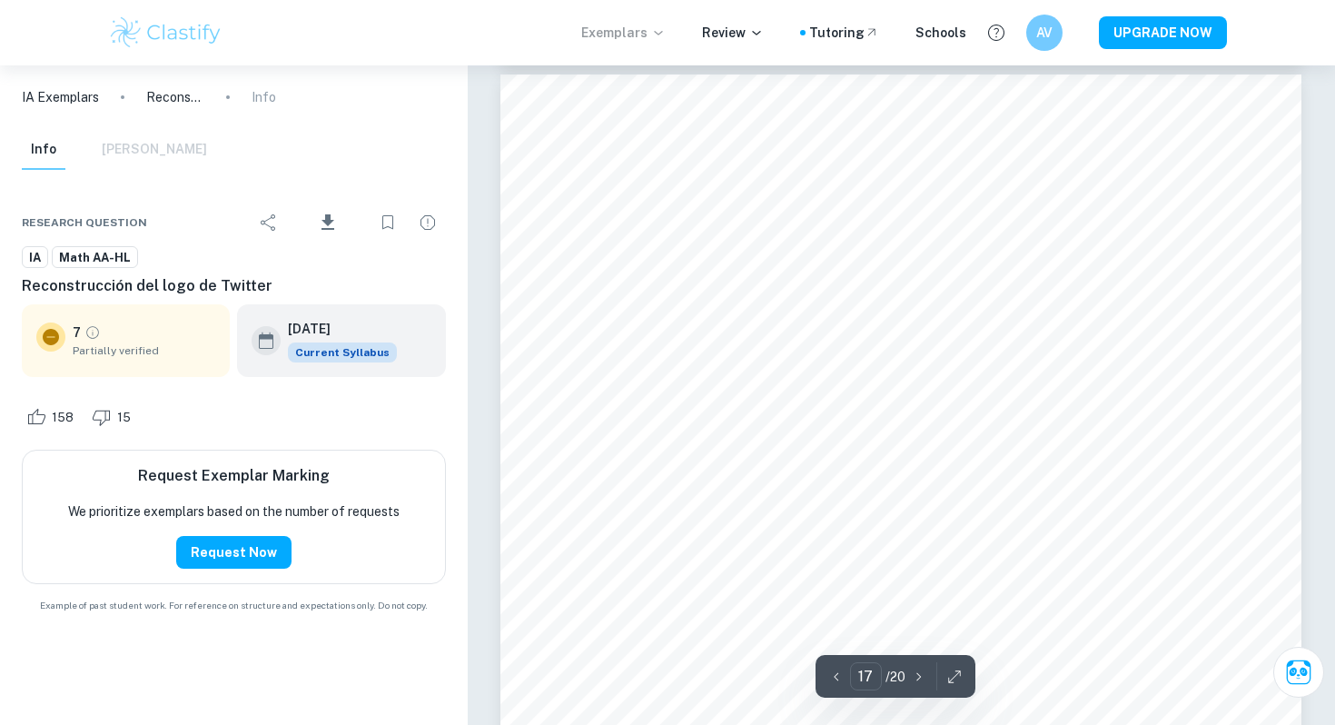
scroll to position [17250, 0]
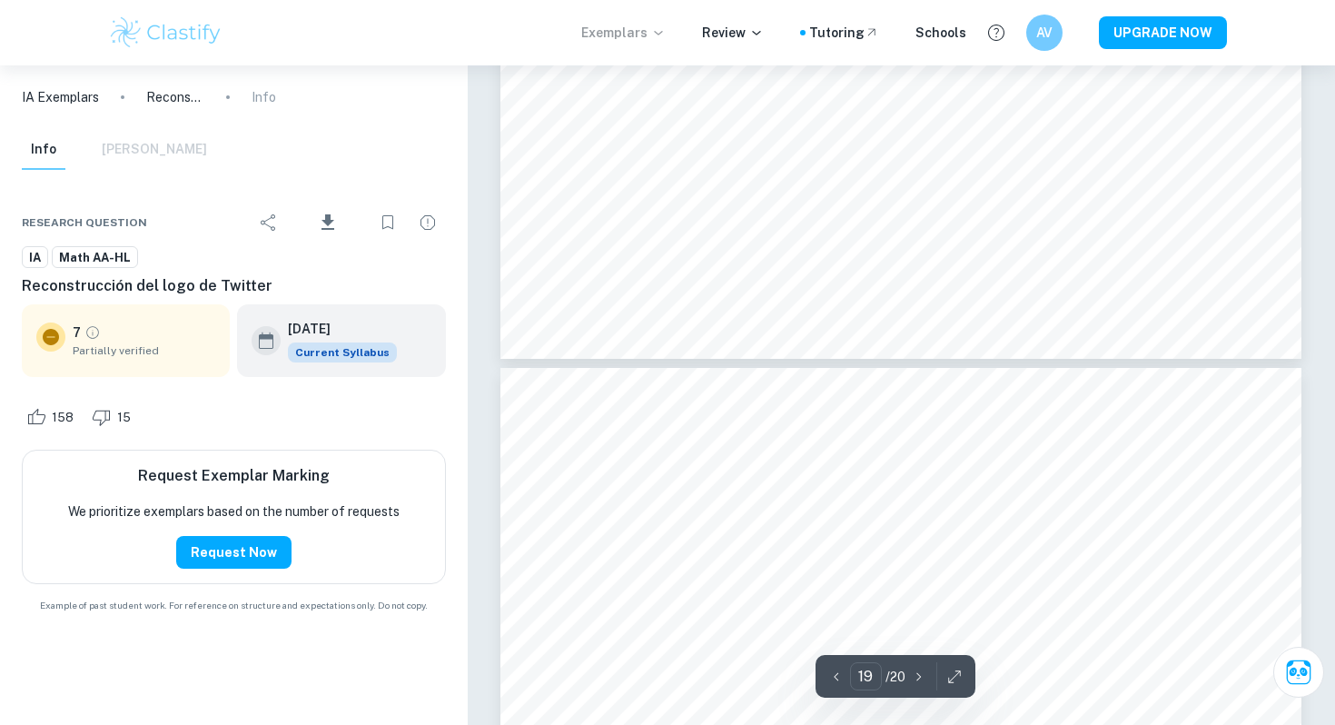
type input "20"
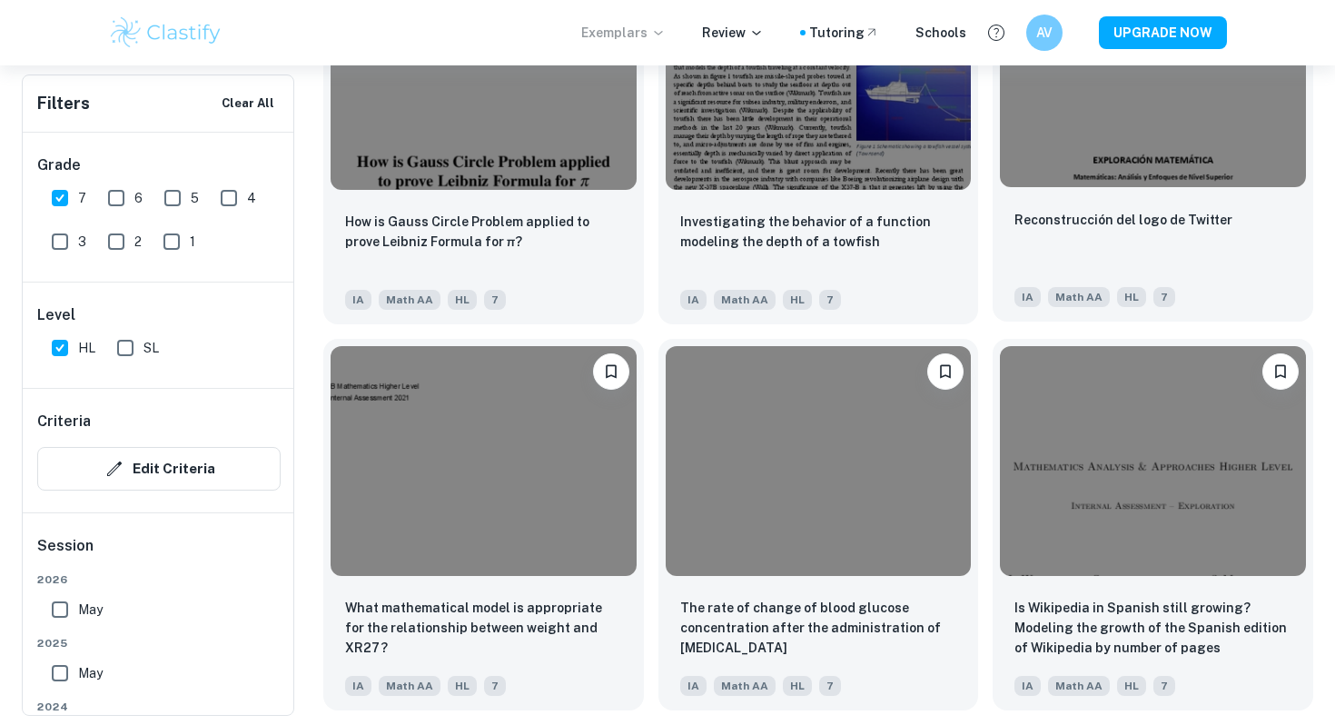
scroll to position [2279, 0]
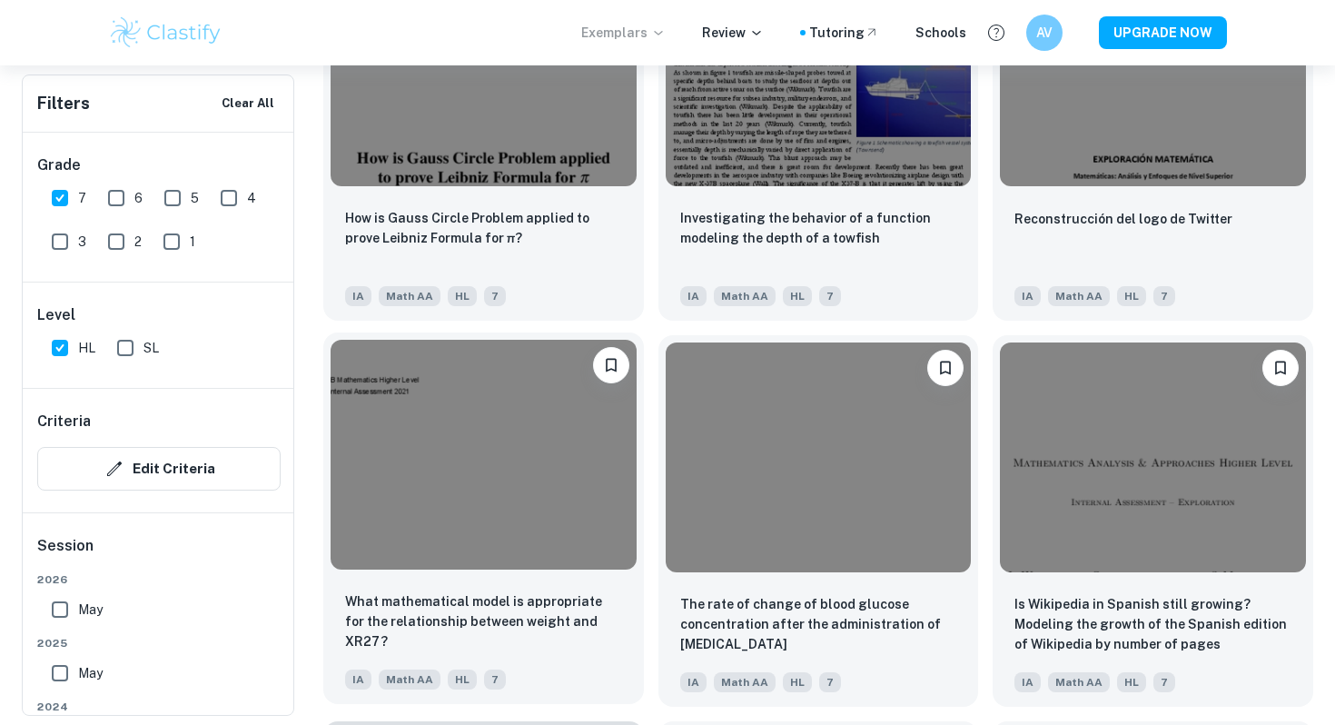
click at [496, 384] on img at bounding box center [484, 454] width 306 height 229
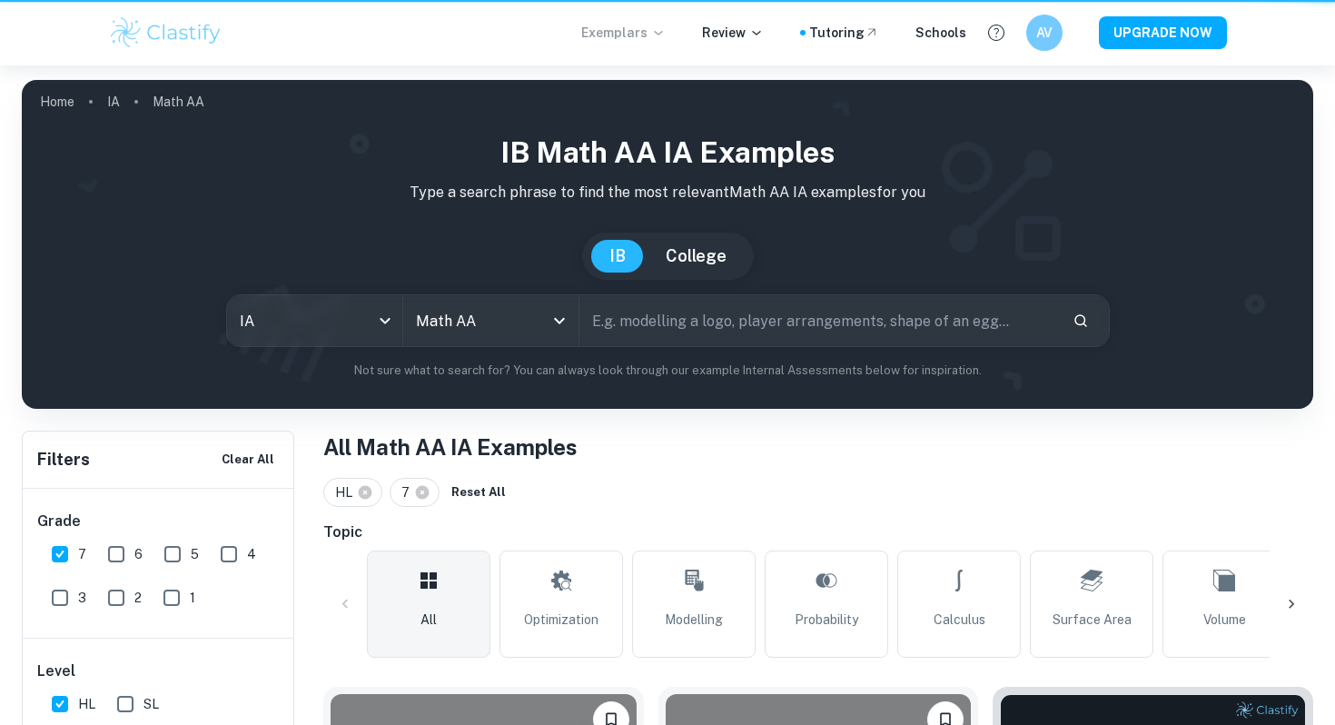
scroll to position [2279, 0]
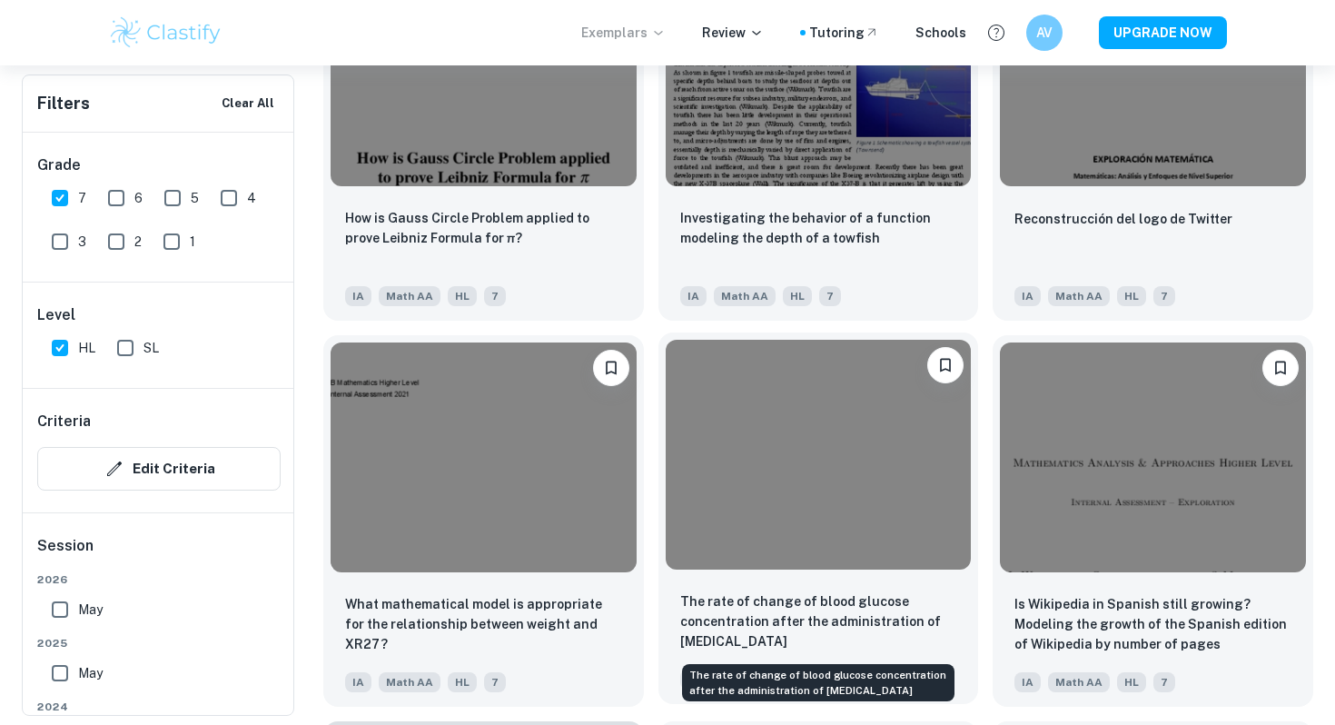
click at [928, 596] on p "The rate of change of blood glucose concentration after the administration of […" at bounding box center [818, 621] width 277 height 60
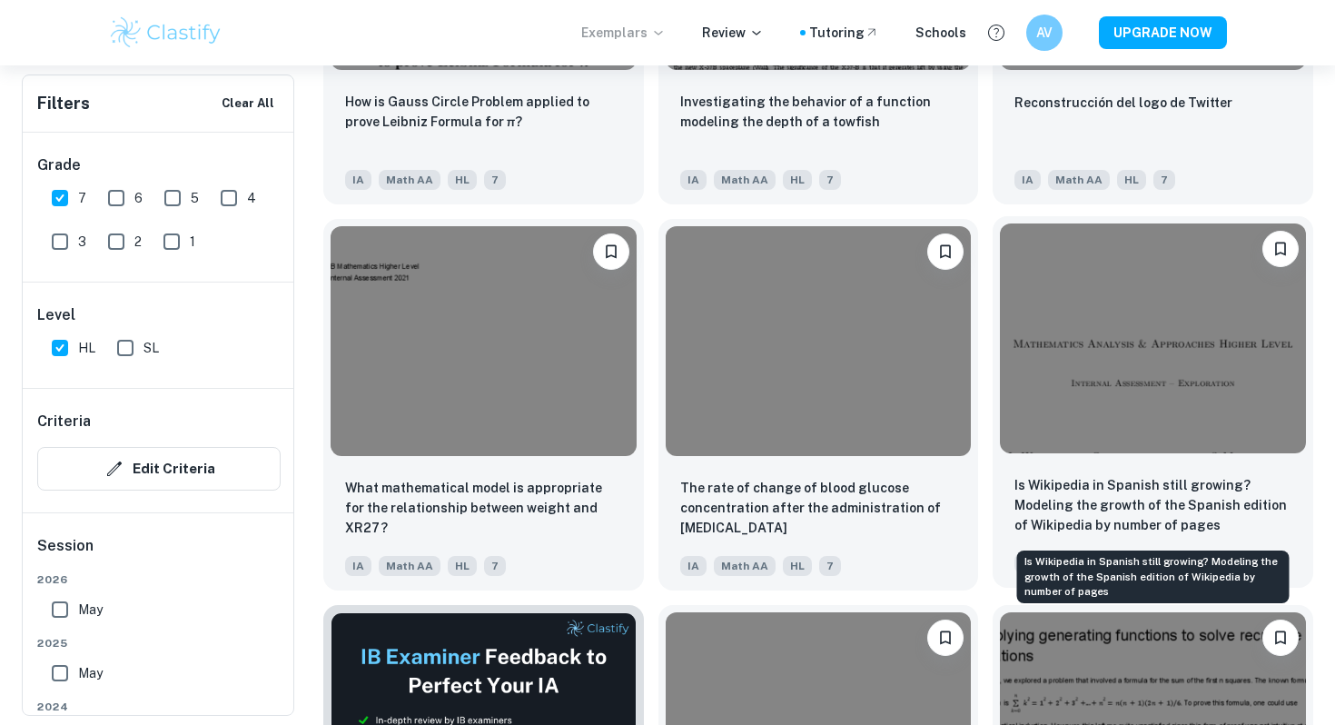
scroll to position [2406, 0]
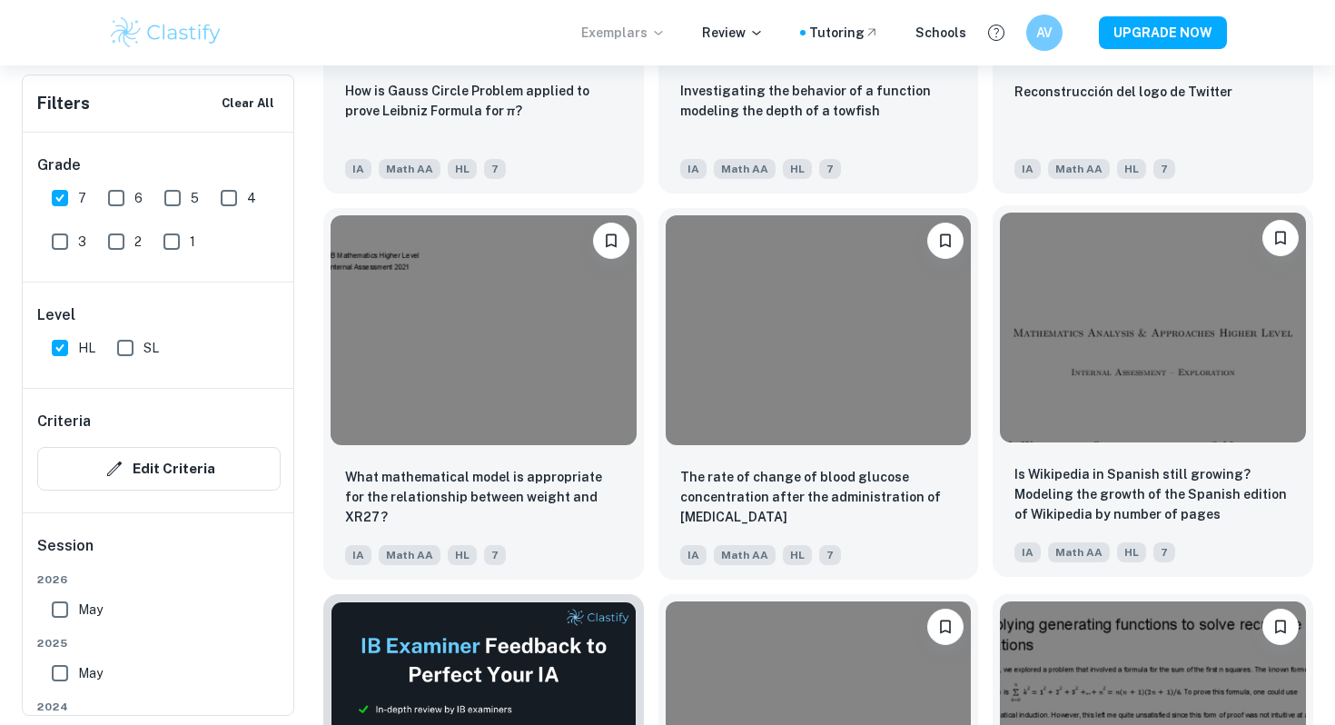
click at [1154, 462] on div "Is Wikipedia in Spanish still growing? Modeling the growth of the Spanish editi…" at bounding box center [1153, 513] width 321 height 127
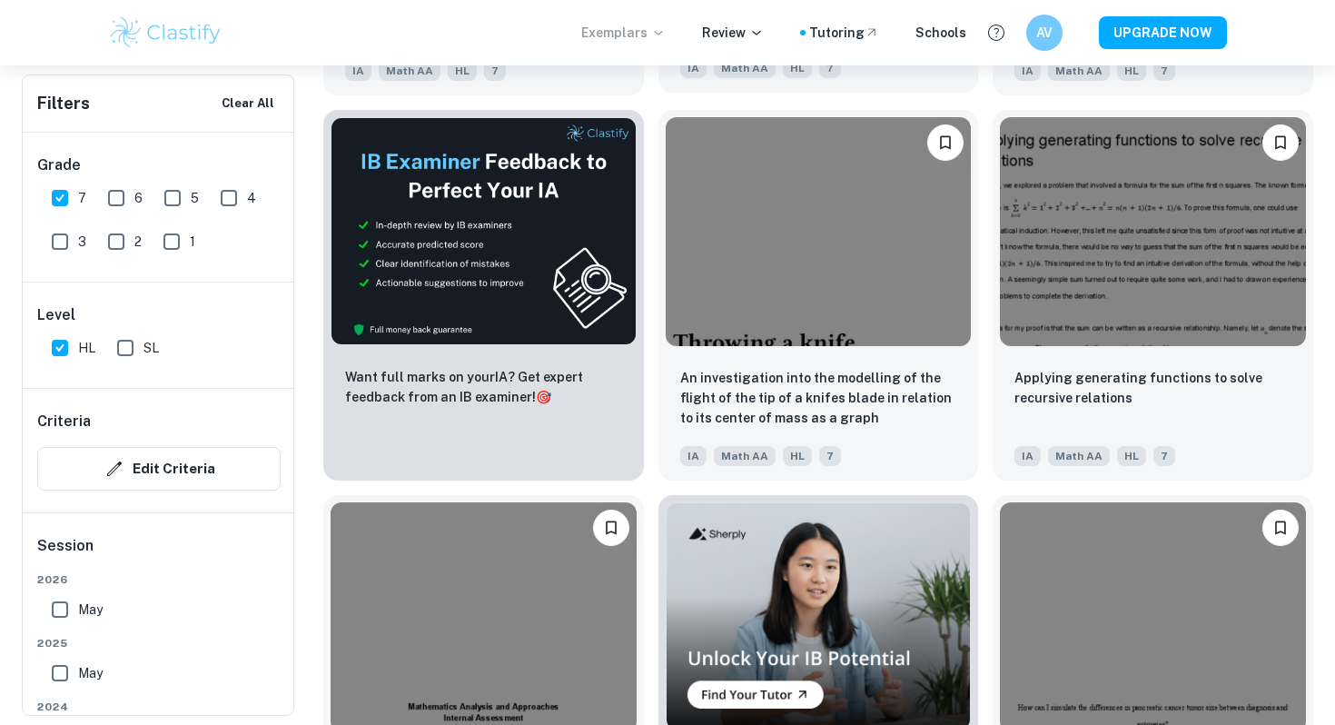
scroll to position [2890, 0]
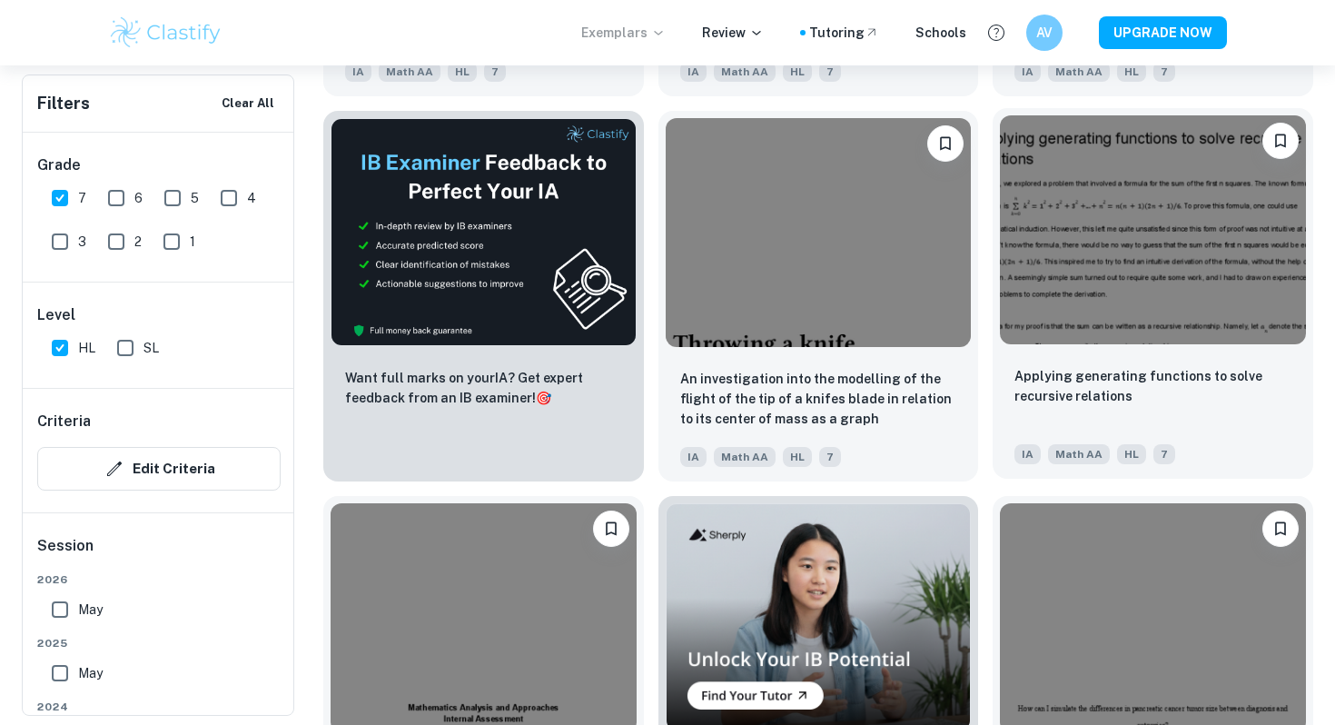
click at [1001, 411] on div "Applying generating functions to solve recursive relations IA Math AA HL 7" at bounding box center [1153, 415] width 321 height 127
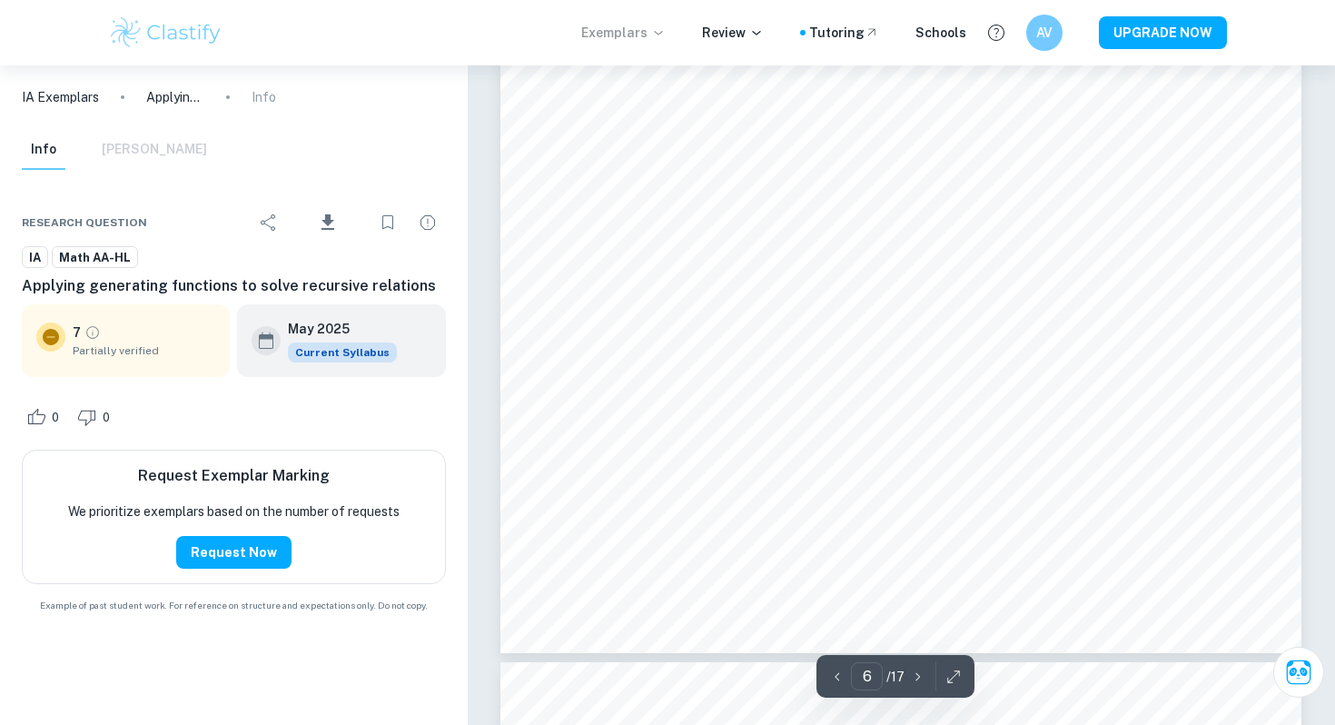
scroll to position [6523, 0]
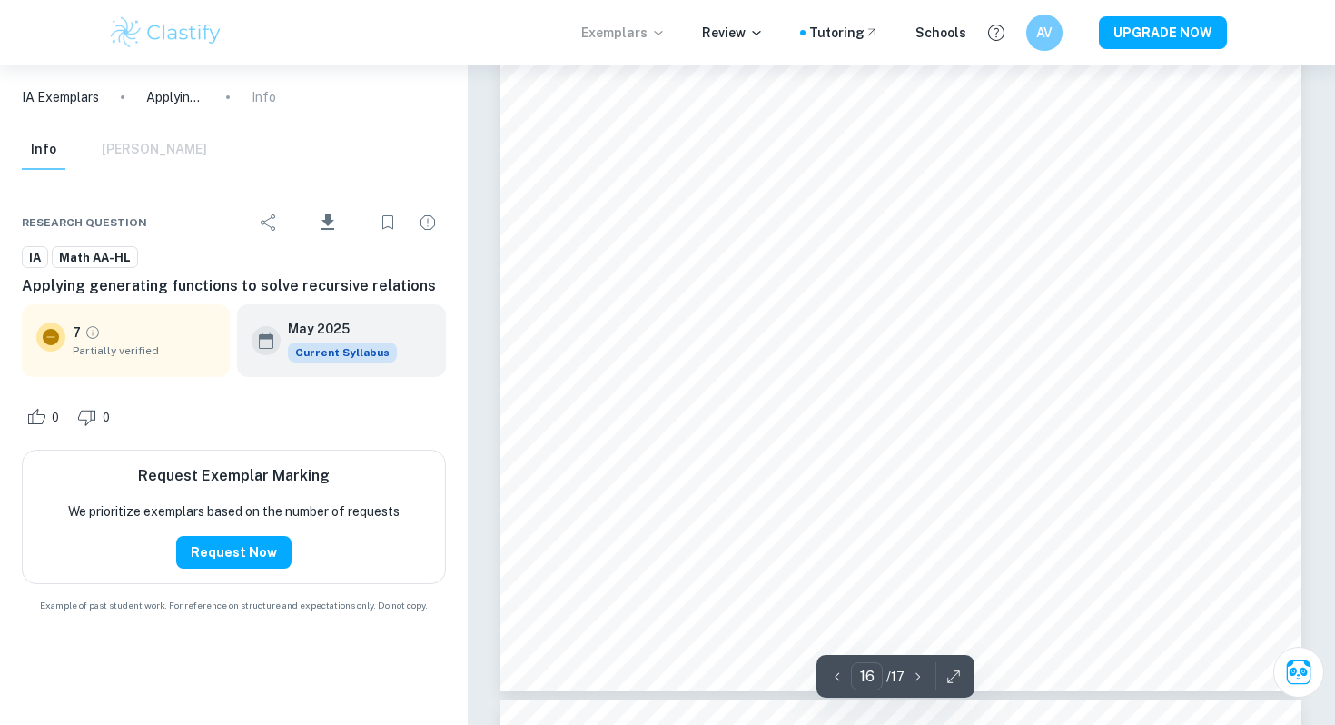
type input "17"
